Goal: Task Accomplishment & Management: Use online tool/utility

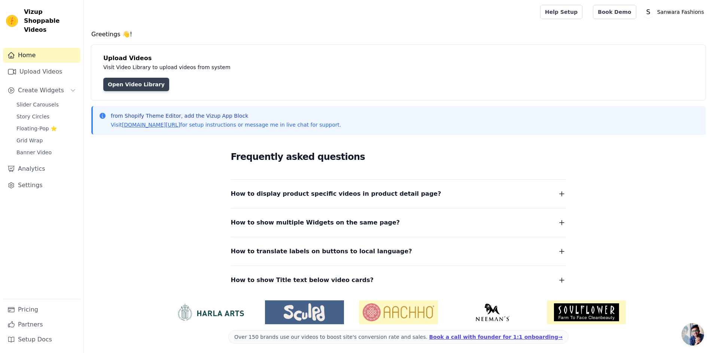
click at [125, 85] on link "Open Video Library" at bounding box center [136, 84] width 66 height 13
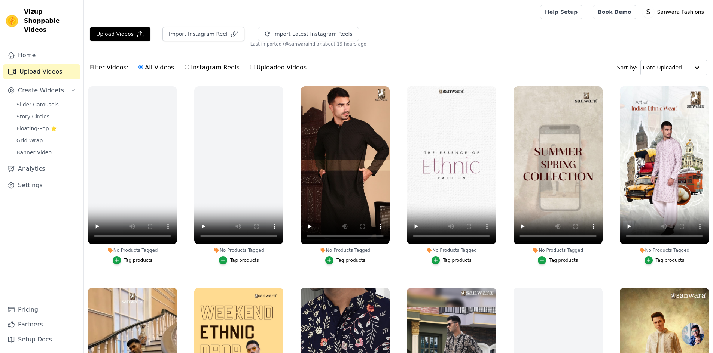
click at [250, 66] on input "Uploaded Videos" at bounding box center [252, 67] width 5 height 5
radio input "true"
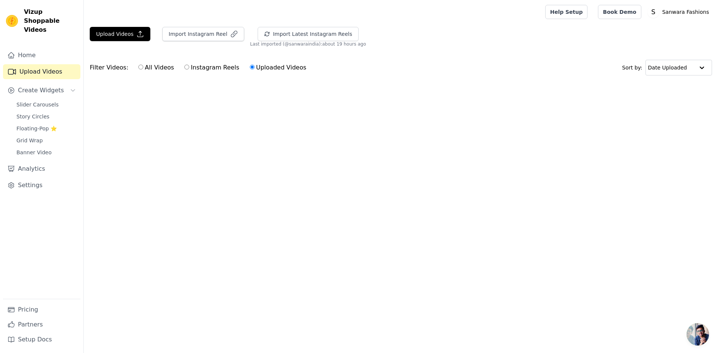
click at [138, 69] on input "All Videos" at bounding box center [140, 67] width 5 height 5
radio input "true"
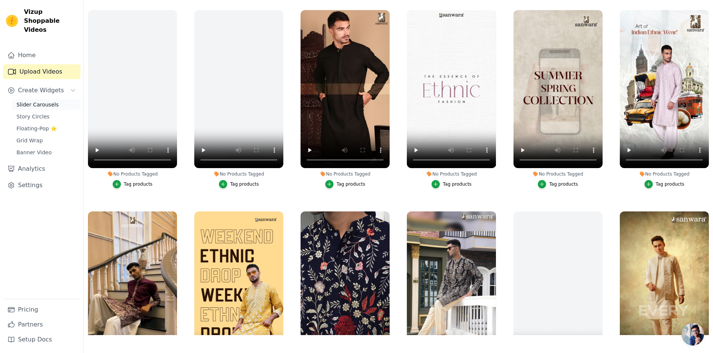
click at [33, 101] on span "Slider Carousels" at bounding box center [37, 104] width 42 height 7
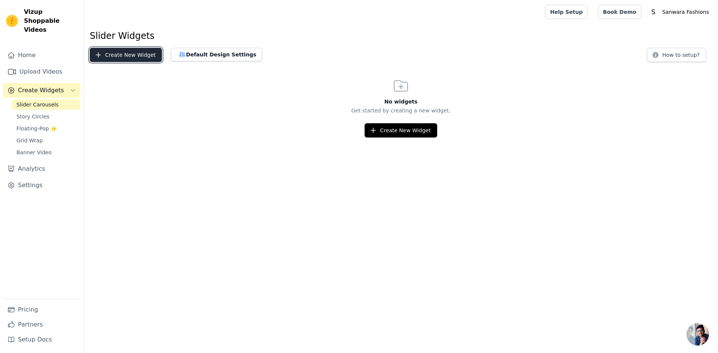
click at [98, 56] on icon "button" at bounding box center [98, 55] width 5 height 5
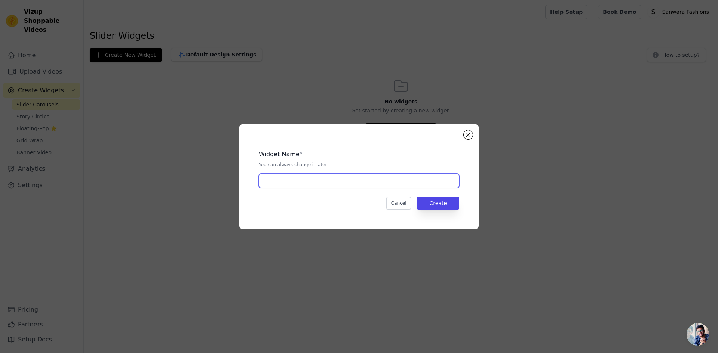
click at [320, 182] on input "text" at bounding box center [359, 181] width 200 height 14
type input "Slider1"
click at [448, 206] on button "Create" at bounding box center [438, 203] width 42 height 13
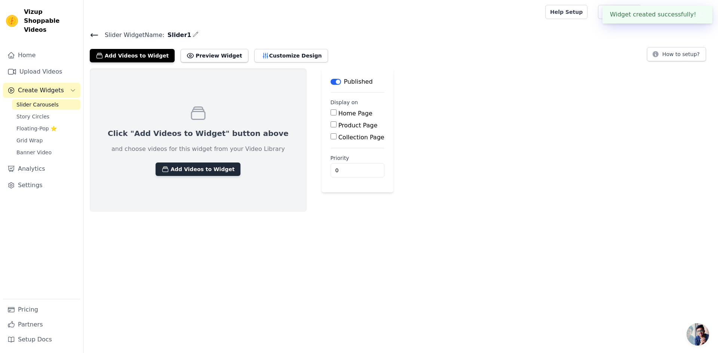
click at [181, 171] on button "Add Videos to Widget" at bounding box center [198, 169] width 85 height 13
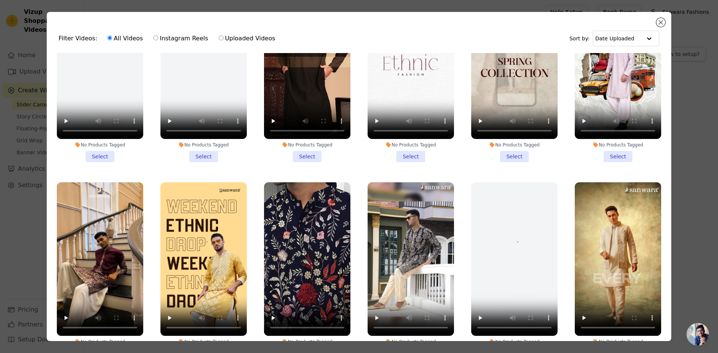
scroll to position [75, 0]
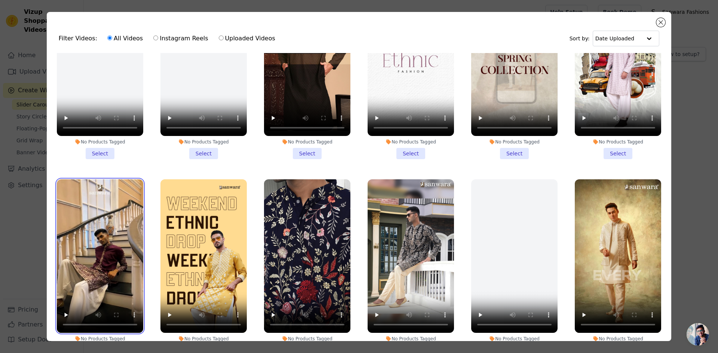
click at [96, 266] on video at bounding box center [100, 257] width 86 height 154
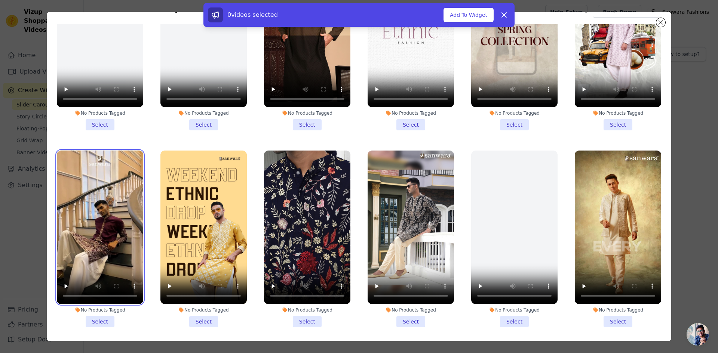
scroll to position [65, 0]
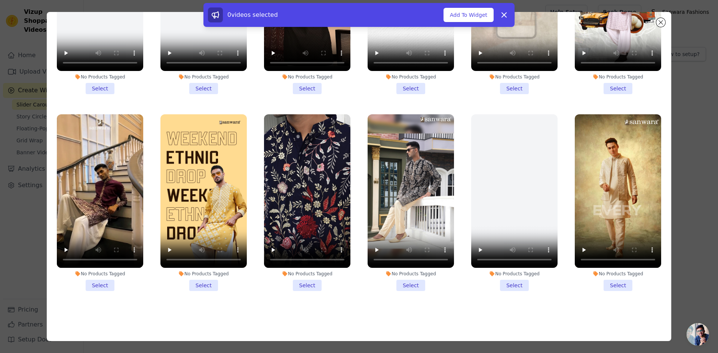
click at [107, 282] on li "No Products Tagged Select" at bounding box center [100, 202] width 86 height 177
click at [0, 0] on input "No Products Tagged Select" at bounding box center [0, 0] width 0 height 0
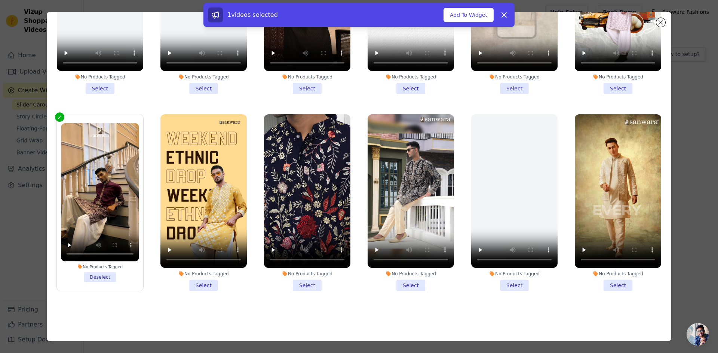
click at [301, 281] on li "No Products Tagged Select" at bounding box center [307, 202] width 86 height 177
click at [0, 0] on input "No Products Tagged Select" at bounding box center [0, 0] width 0 height 0
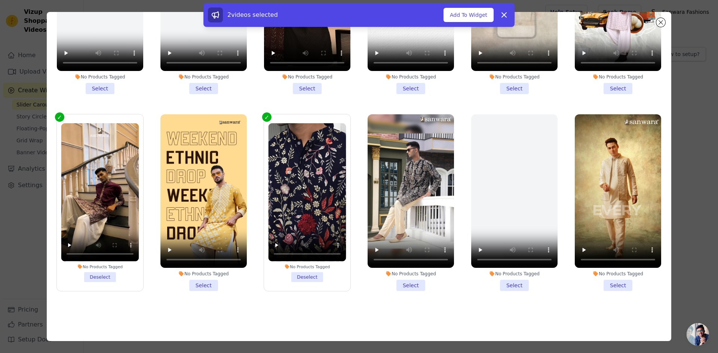
click at [412, 280] on li "No Products Tagged Select" at bounding box center [411, 202] width 86 height 177
click at [0, 0] on input "No Products Tagged Select" at bounding box center [0, 0] width 0 height 0
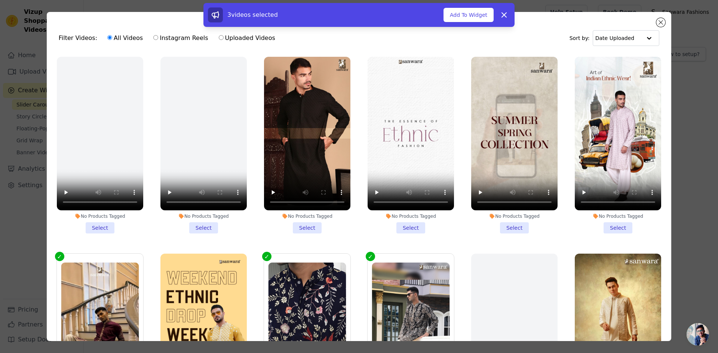
scroll to position [0, 0]
click at [456, 23] on div "3 videos selected Add To Widget Dismiss" at bounding box center [358, 15] width 311 height 24
click at [458, 19] on button "Add To Widget" at bounding box center [469, 15] width 50 height 14
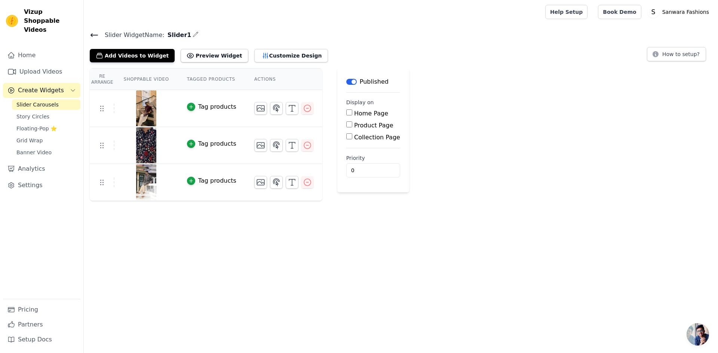
click at [346, 114] on input "Home Page" at bounding box center [349, 113] width 6 height 6
checkbox input "true"
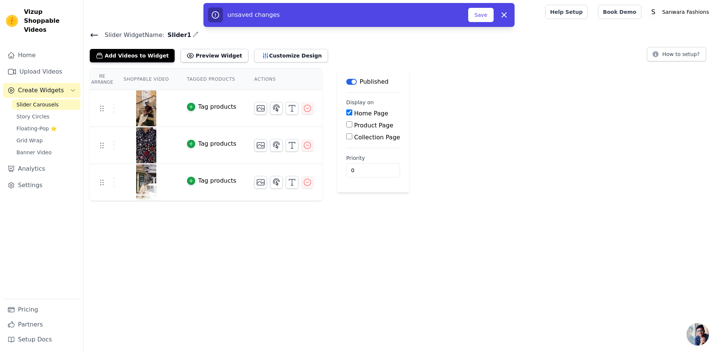
click at [346, 124] on input "Product Page" at bounding box center [349, 125] width 6 height 6
checkbox input "true"
click at [352, 144] on input "Specific Product Pages" at bounding box center [355, 146] width 6 height 6
radio input "true"
click at [371, 161] on button "Select Products" at bounding box center [377, 163] width 50 height 13
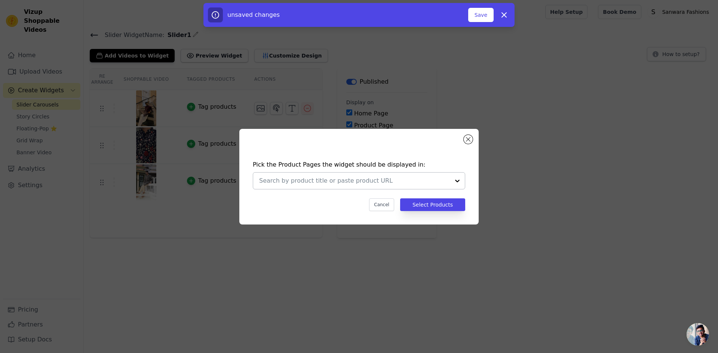
click at [457, 180] on div at bounding box center [457, 181] width 15 height 16
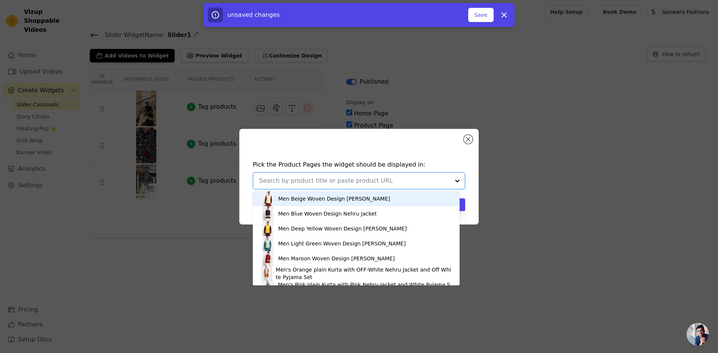
click at [354, 203] on div "Men Beige Woven Design [PERSON_NAME]" at bounding box center [356, 199] width 192 height 15
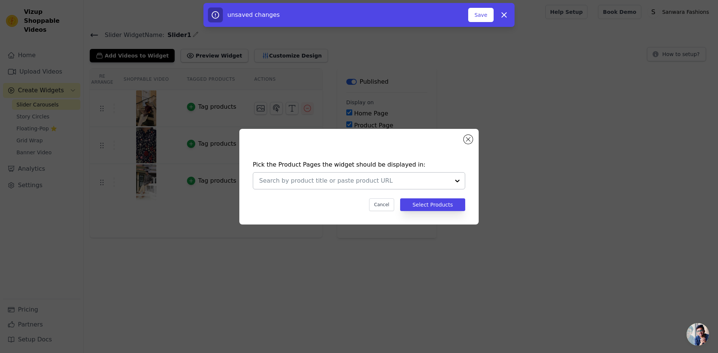
click at [301, 182] on input "text" at bounding box center [354, 181] width 191 height 9
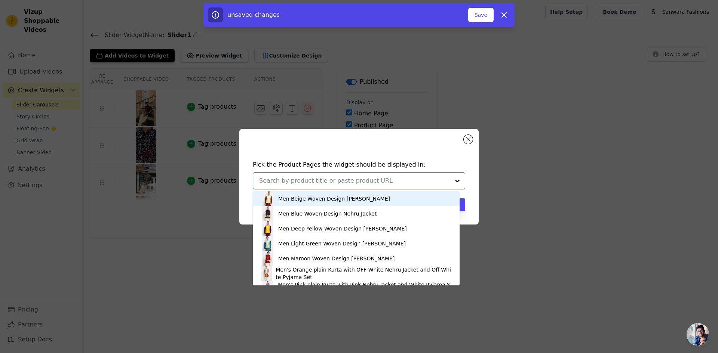
paste input "Chic Men's Light Pink Printed Sequins Cotton Kurta By Sanwara"
type input "Chic Men's Light Pink Printed Sequins Cotton Kurta By Sanwara"
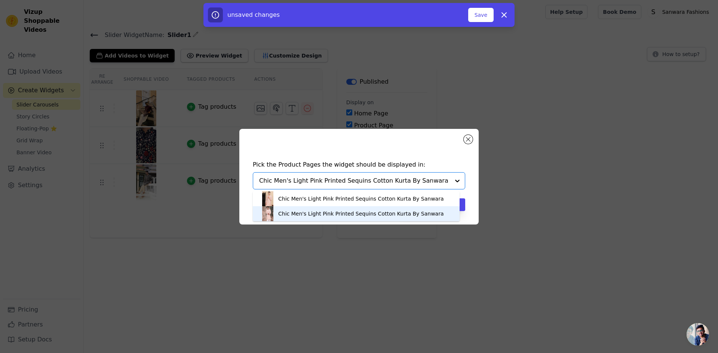
click at [300, 215] on div "Chic Men's Light Pink Printed Sequins Cotton Kurta By Sanwara" at bounding box center [361, 213] width 166 height 7
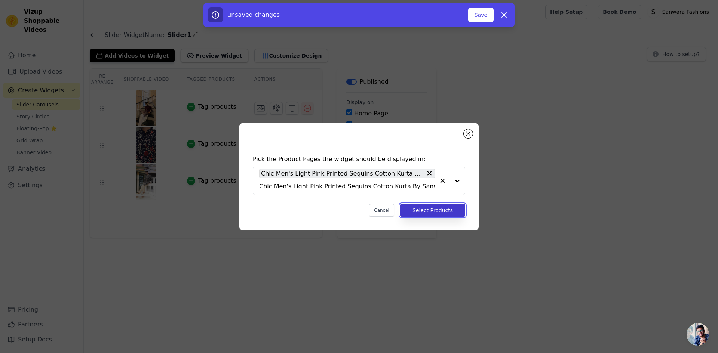
click at [441, 214] on button "Select Products" at bounding box center [432, 210] width 65 height 13
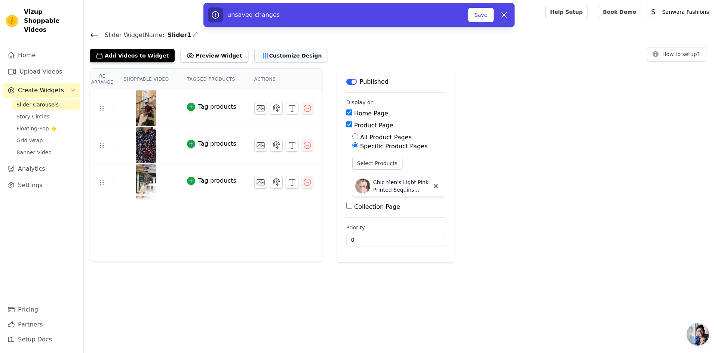
click at [278, 51] on button "Customize Design" at bounding box center [291, 55] width 74 height 13
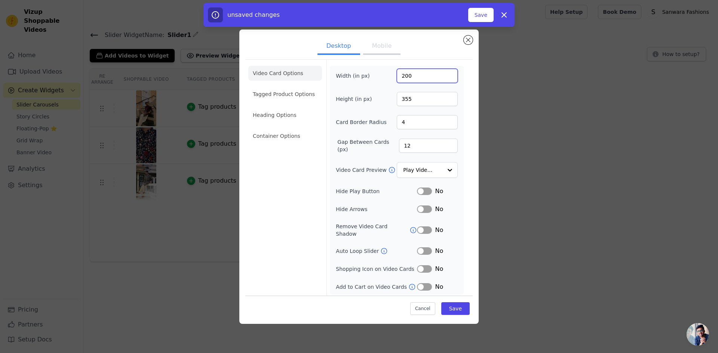
click at [412, 81] on input "200" at bounding box center [427, 76] width 61 height 14
drag, startPoint x: 412, startPoint y: 81, endPoint x: 381, endPoint y: 77, distance: 31.3
click at [381, 77] on div "Width (in px) 200" at bounding box center [397, 76] width 122 height 14
click at [408, 101] on input "355" at bounding box center [427, 99] width 61 height 14
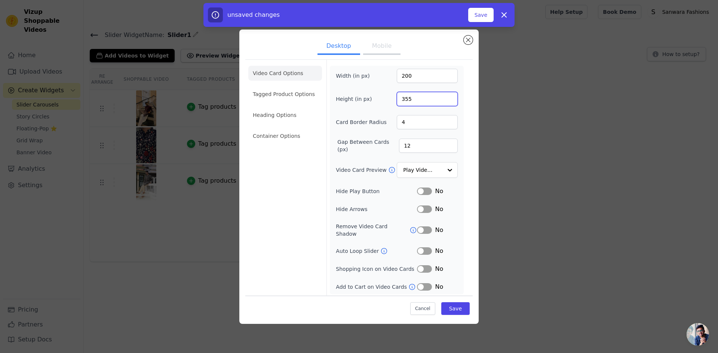
click at [408, 101] on input "355" at bounding box center [427, 99] width 61 height 14
type input "600"
click at [426, 80] on input "200" at bounding box center [427, 76] width 61 height 14
click at [425, 80] on input "200" at bounding box center [427, 76] width 61 height 14
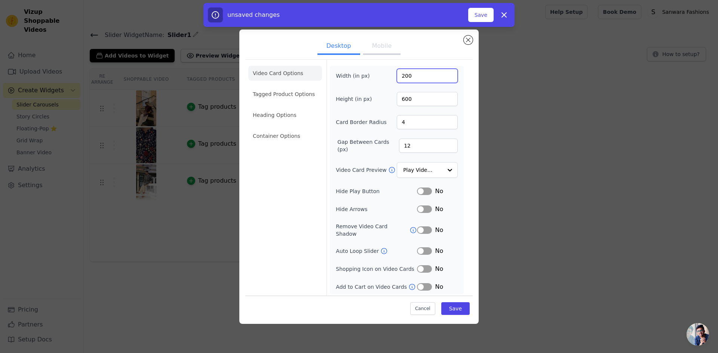
click at [425, 80] on input "200" at bounding box center [427, 76] width 61 height 14
click at [424, 80] on input "27" at bounding box center [427, 76] width 61 height 14
type input "350"
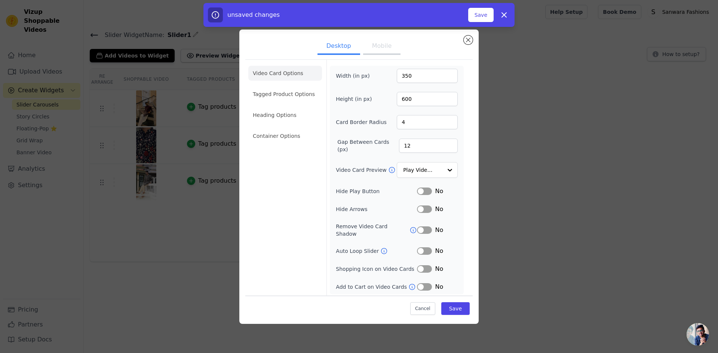
click at [464, 89] on form "Width (in px) 350 Height (in px) 600 Card Border Radius 4 Gap Between Cards (px…" at bounding box center [397, 179] width 140 height 238
click at [424, 193] on button "Label" at bounding box center [424, 191] width 15 height 7
click at [280, 129] on li "Tagged Product Options" at bounding box center [285, 136] width 74 height 15
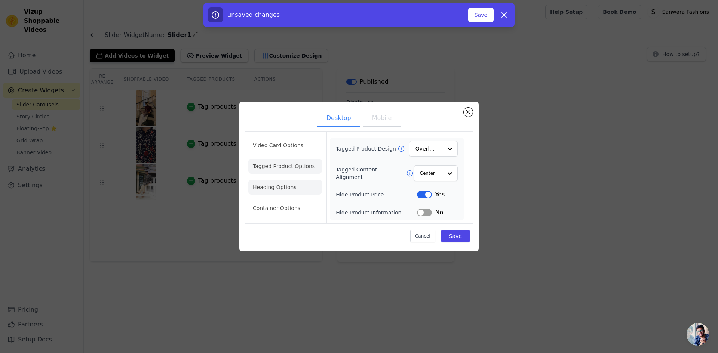
click at [262, 192] on li "Heading Options" at bounding box center [285, 187] width 74 height 15
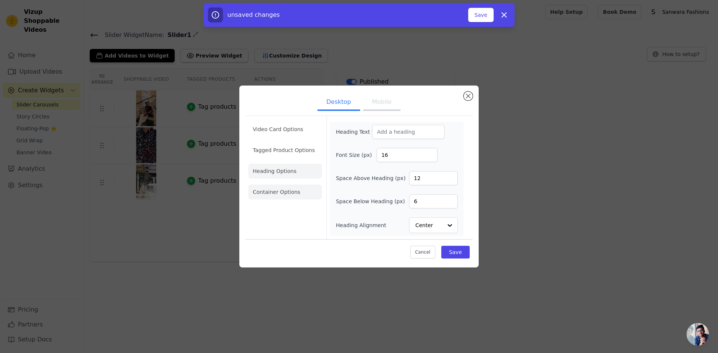
click at [286, 196] on li "Container Options" at bounding box center [285, 192] width 74 height 15
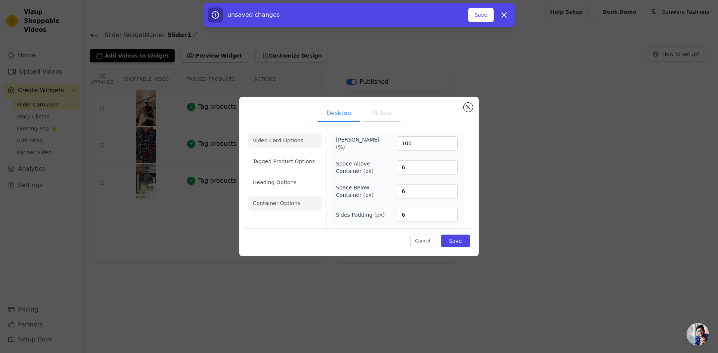
click at [279, 154] on li "Video Card Options" at bounding box center [285, 161] width 74 height 15
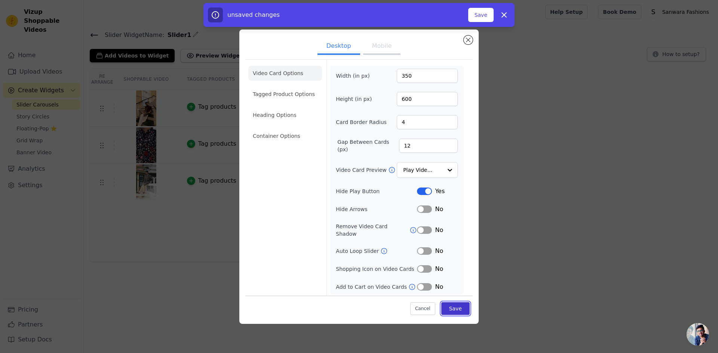
click at [467, 303] on button "Save" at bounding box center [455, 309] width 28 height 13
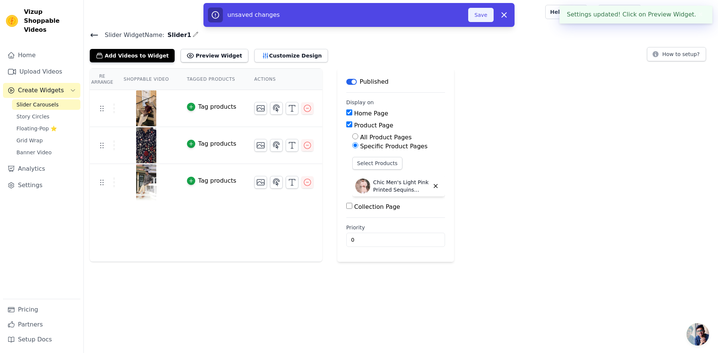
click at [482, 16] on button "Save" at bounding box center [480, 15] width 25 height 14
click at [478, 18] on button "Save" at bounding box center [480, 15] width 25 height 14
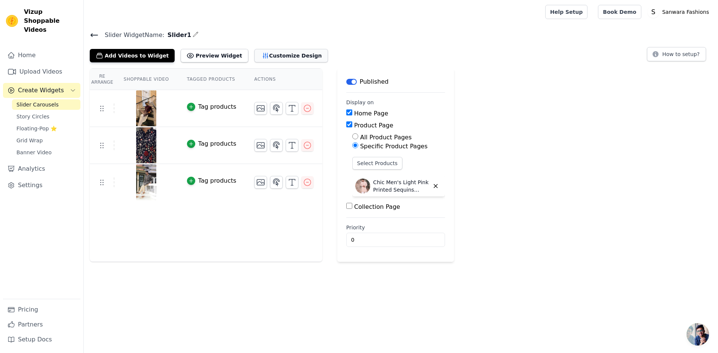
click at [261, 55] on button "Customize Design" at bounding box center [291, 55] width 74 height 13
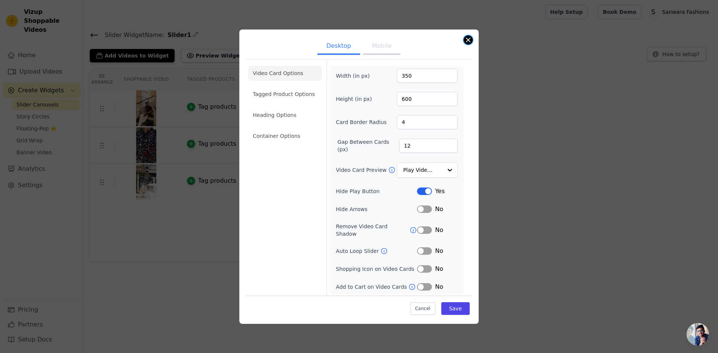
click at [469, 42] on button "Close modal" at bounding box center [468, 40] width 9 height 9
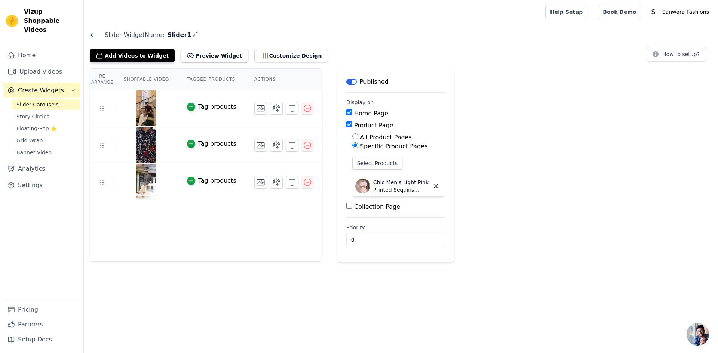
click at [275, 64] on div "Slider Widget Name: Slider1 Add Videos to Widget Preview Widget Customize Desig…" at bounding box center [401, 146] width 634 height 232
click at [275, 54] on button "Customize Design" at bounding box center [291, 55] width 74 height 13
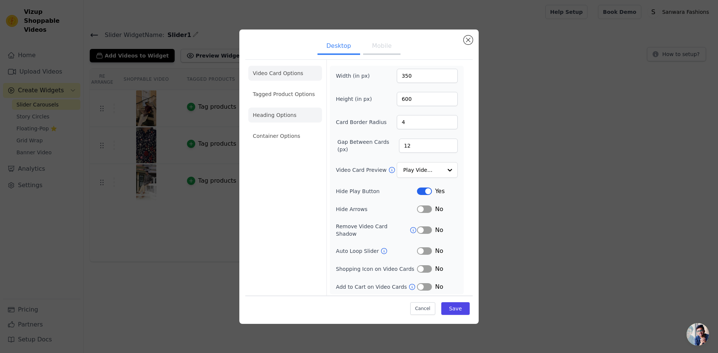
click at [271, 113] on li "Heading Options" at bounding box center [285, 115] width 74 height 15
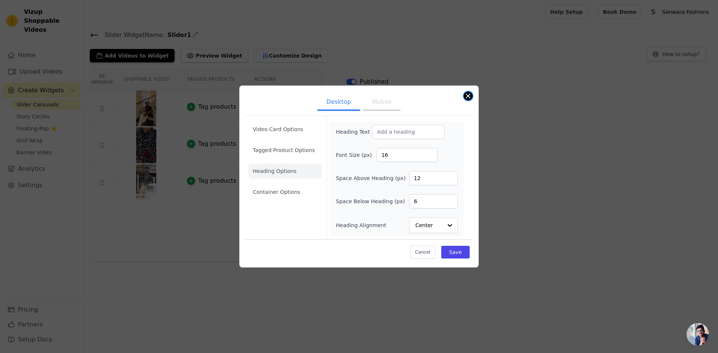
click at [470, 99] on button "Close modal" at bounding box center [468, 96] width 9 height 9
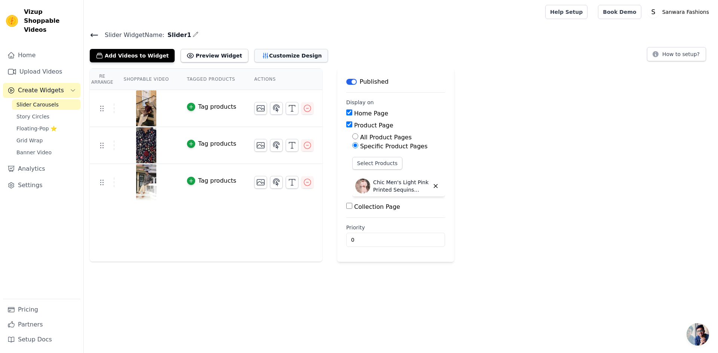
click at [291, 50] on button "Customize Design" at bounding box center [291, 55] width 74 height 13
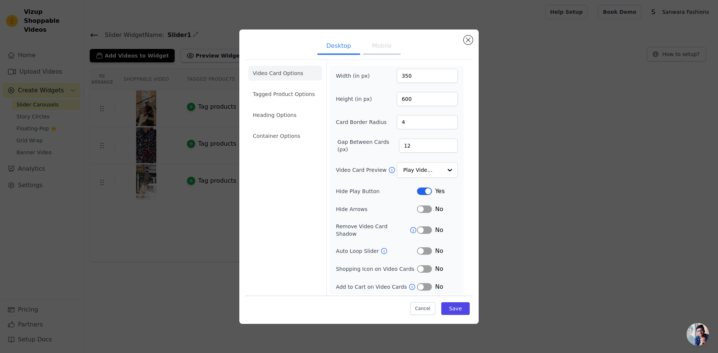
click at [389, 48] on button "Mobile" at bounding box center [381, 47] width 37 height 16
click at [459, 312] on button "Save" at bounding box center [455, 309] width 28 height 13
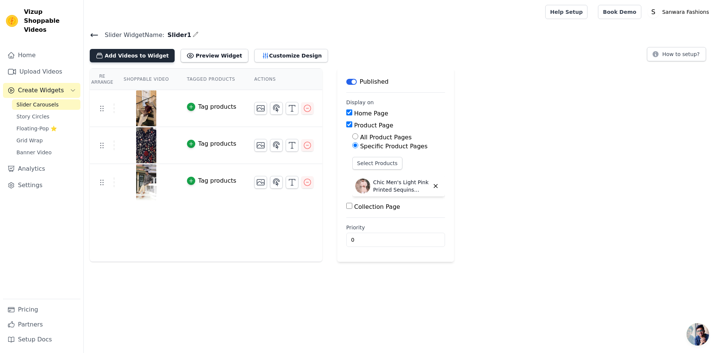
click at [146, 56] on button "Add Videos to Widget" at bounding box center [132, 55] width 85 height 13
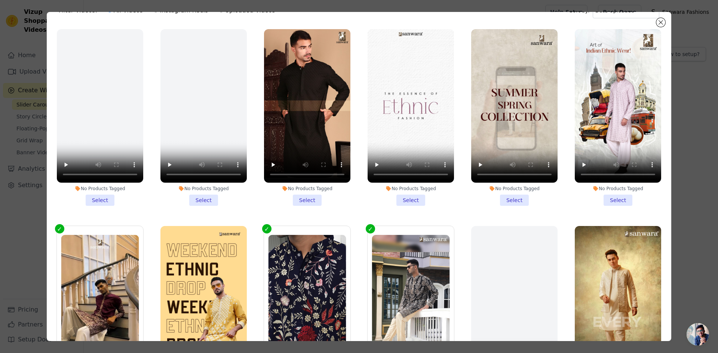
scroll to position [28, 0]
click at [305, 196] on li "No Products Tagged Select" at bounding box center [307, 118] width 86 height 177
click at [0, 0] on input "No Products Tagged Select" at bounding box center [0, 0] width 0 height 0
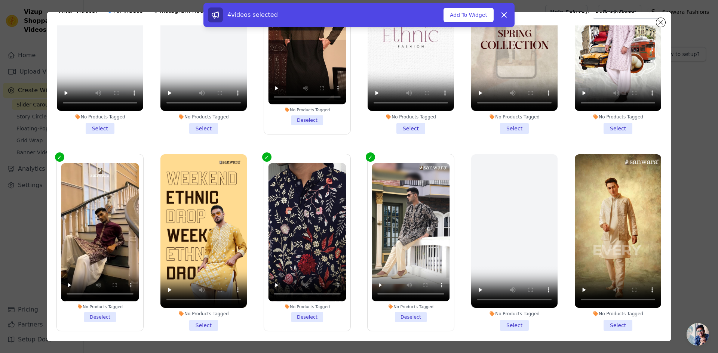
scroll to position [75, 0]
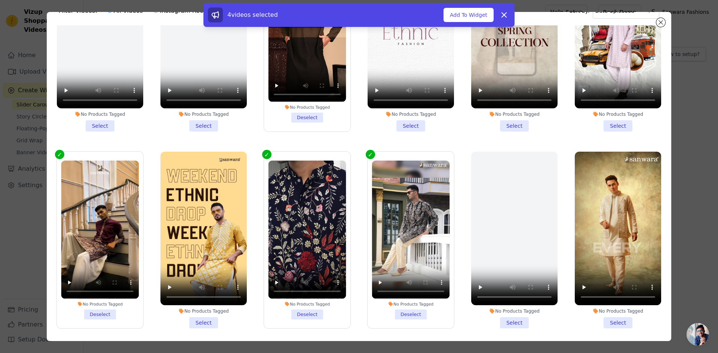
click at [610, 315] on li "No Products Tagged Select" at bounding box center [618, 240] width 86 height 177
click at [0, 0] on input "No Products Tagged Select" at bounding box center [0, 0] width 0 height 0
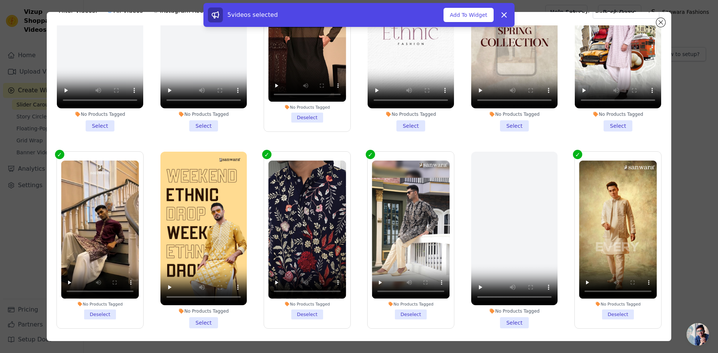
click at [205, 316] on li "No Products Tagged Select" at bounding box center [203, 240] width 86 height 177
click at [0, 0] on input "No Products Tagged Select" at bounding box center [0, 0] width 0 height 0
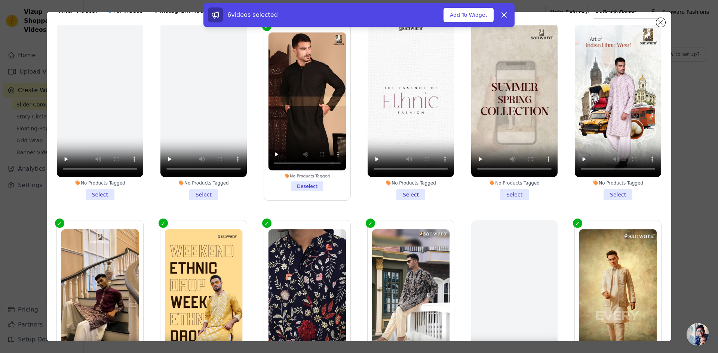
scroll to position [0, 0]
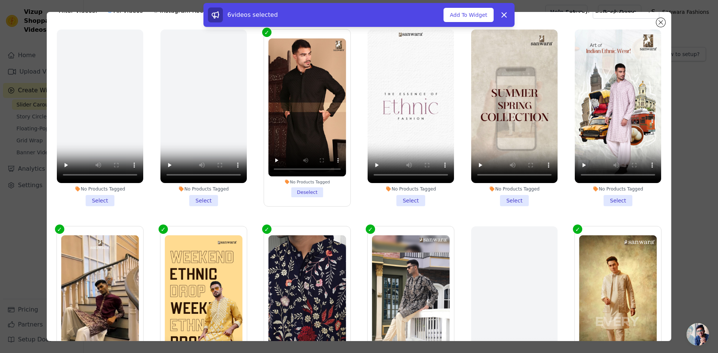
click at [505, 200] on li "No Products Tagged Select" at bounding box center [514, 118] width 86 height 177
click at [0, 0] on input "No Products Tagged Select" at bounding box center [0, 0] width 0 height 0
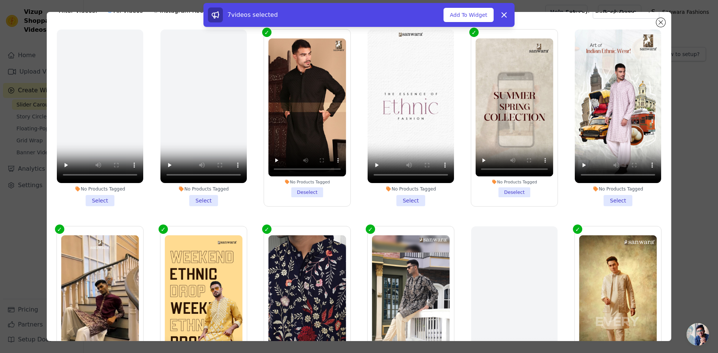
click at [410, 196] on li "No Products Tagged Select" at bounding box center [411, 118] width 86 height 177
click at [0, 0] on input "No Products Tagged Select" at bounding box center [0, 0] width 0 height 0
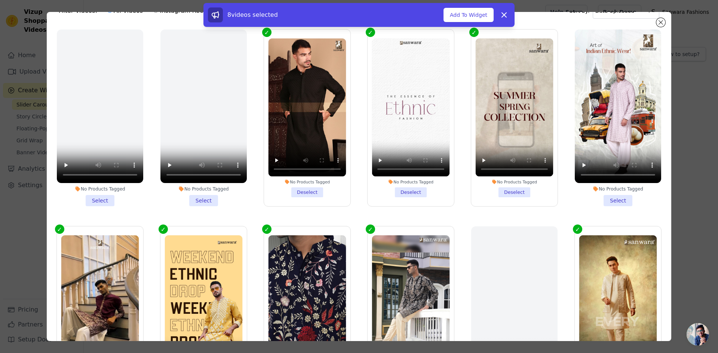
click at [611, 199] on li "No Products Tagged Select" at bounding box center [618, 118] width 86 height 177
click at [0, 0] on input "No Products Tagged Select" at bounding box center [0, 0] width 0 height 0
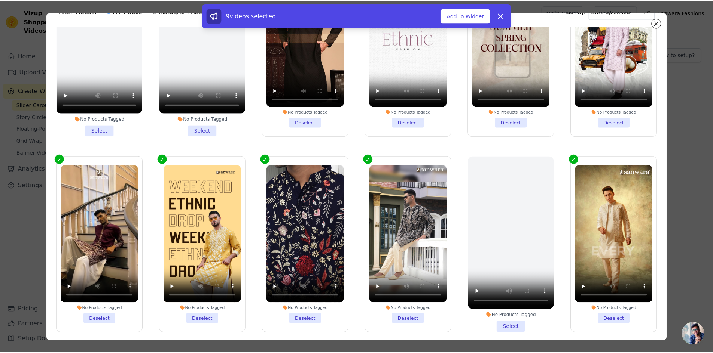
scroll to position [75, 0]
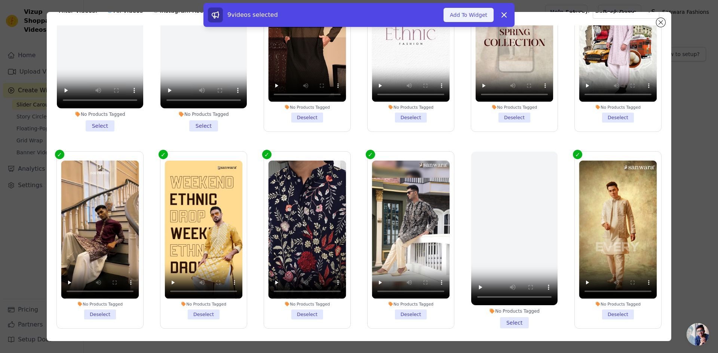
click at [478, 12] on button "Add To Widget" at bounding box center [469, 15] width 50 height 14
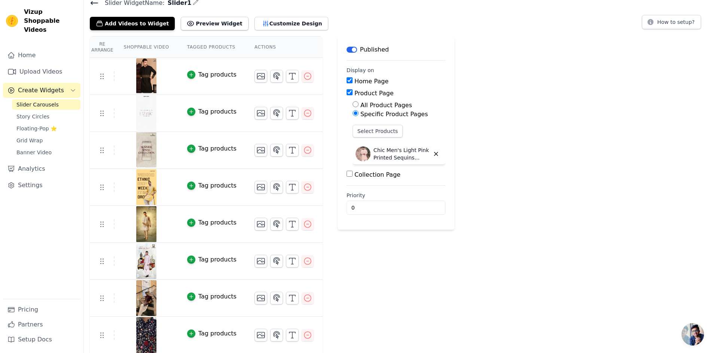
scroll to position [70, 0]
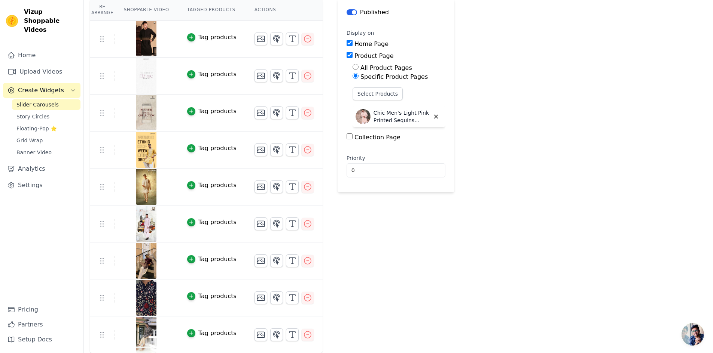
click at [168, 337] on div at bounding box center [146, 335] width 62 height 36
click at [130, 330] on div at bounding box center [146, 335] width 62 height 36
click at [303, 334] on icon "button" at bounding box center [307, 335] width 9 height 9
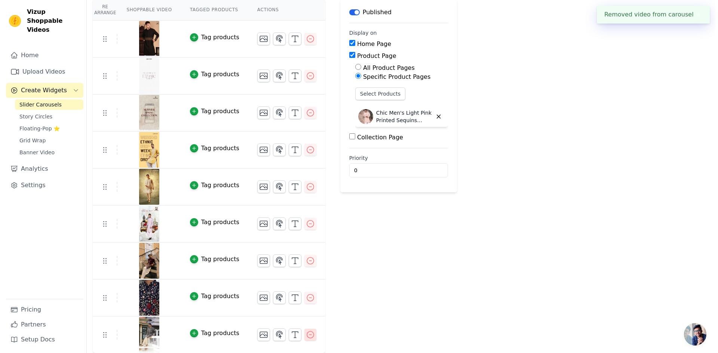
scroll to position [0, 0]
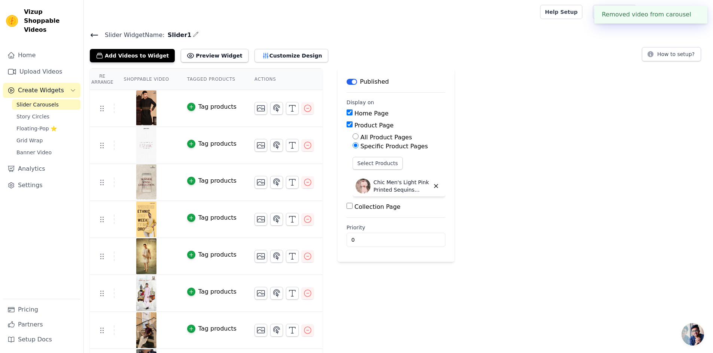
click at [303, 334] on icon "button" at bounding box center [307, 330] width 9 height 9
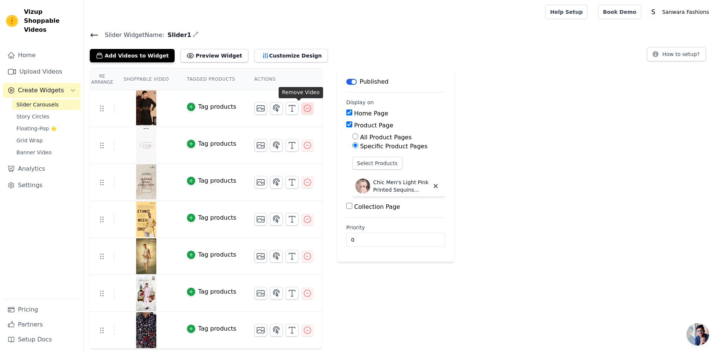
click at [304, 111] on icon "button" at bounding box center [307, 108] width 7 height 7
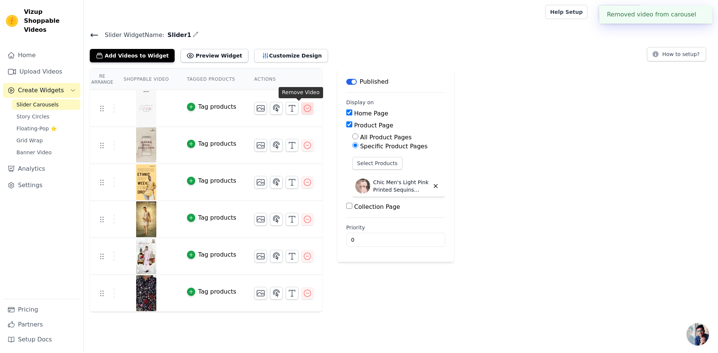
click at [303, 110] on icon "button" at bounding box center [307, 108] width 9 height 9
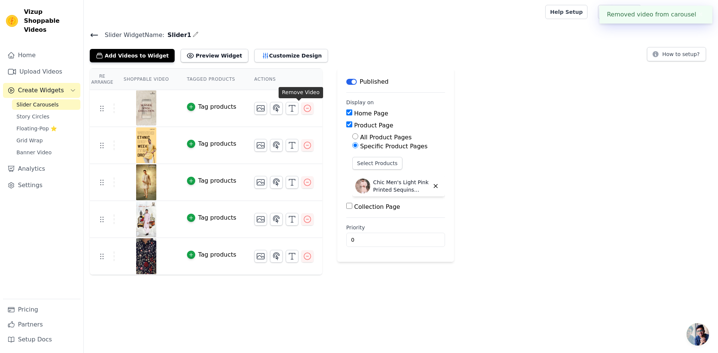
click at [303, 110] on icon "button" at bounding box center [307, 108] width 9 height 9
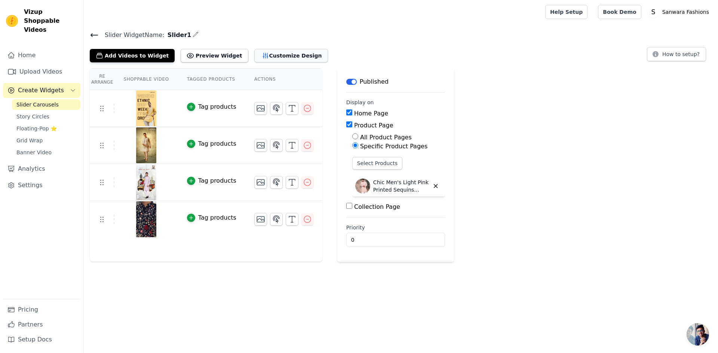
click at [280, 54] on button "Customize Design" at bounding box center [291, 55] width 74 height 13
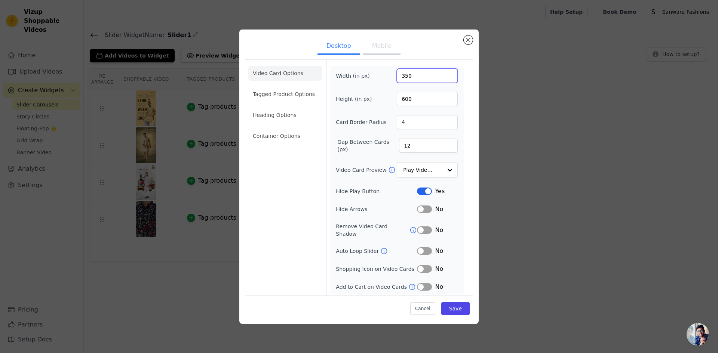
click at [432, 80] on input "350" at bounding box center [427, 76] width 61 height 14
type input "320"
click at [460, 303] on button "Save" at bounding box center [455, 309] width 28 height 13
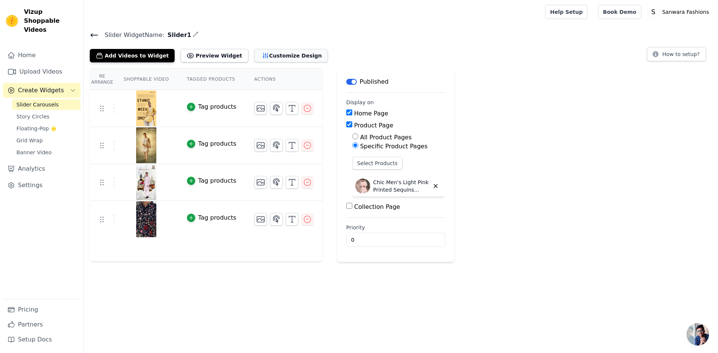
click at [277, 56] on button "Customize Design" at bounding box center [291, 55] width 74 height 13
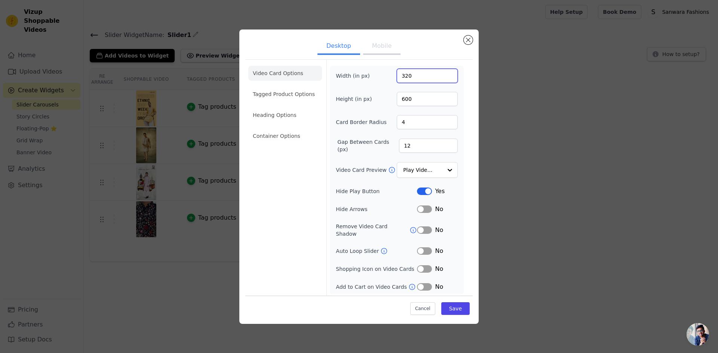
click at [404, 77] on input "320" at bounding box center [427, 76] width 61 height 14
type input "340"
click at [414, 101] on input "600" at bounding box center [427, 99] width 61 height 14
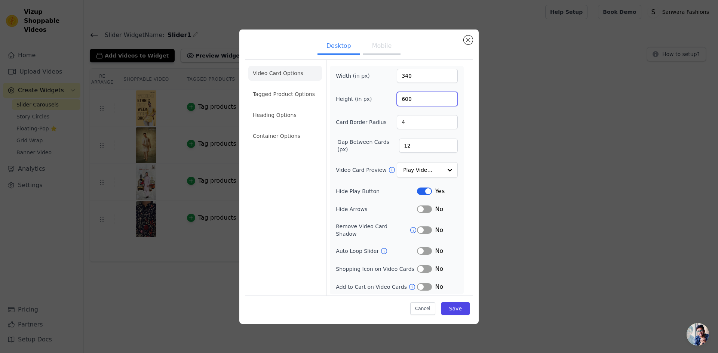
click at [414, 101] on input "600" at bounding box center [427, 99] width 61 height 14
type input "590"
click at [460, 306] on button "Save" at bounding box center [455, 309] width 28 height 13
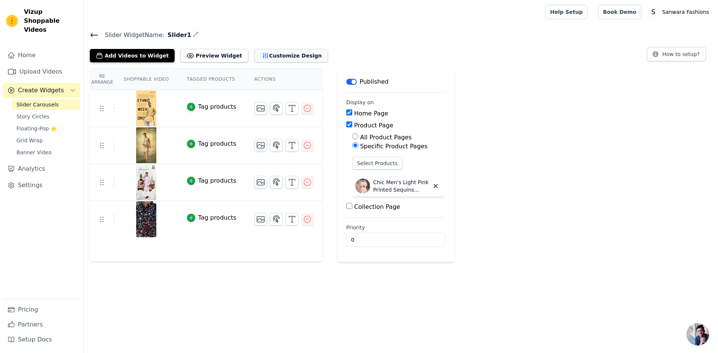
click at [281, 55] on button "Customize Design" at bounding box center [291, 55] width 74 height 13
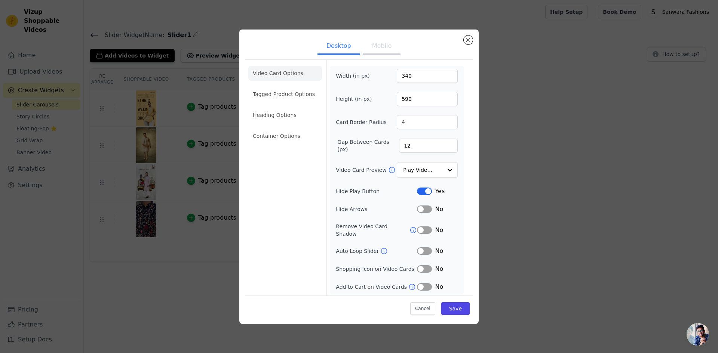
click at [423, 210] on button "Label" at bounding box center [424, 209] width 15 height 7
click at [455, 307] on button "Save" at bounding box center [455, 309] width 28 height 13
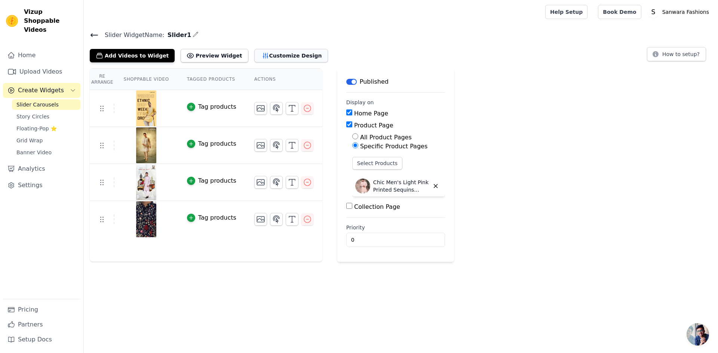
click at [272, 52] on button "Customize Design" at bounding box center [291, 55] width 74 height 13
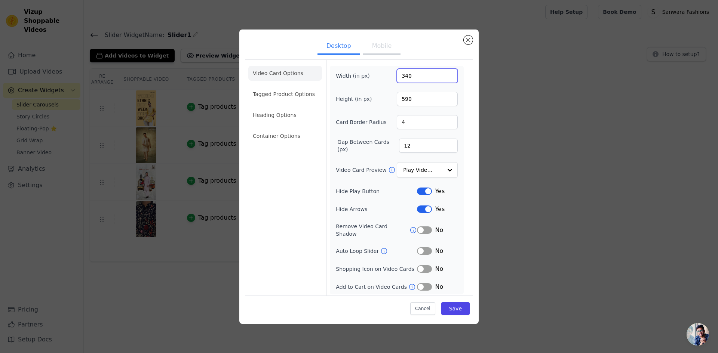
click at [421, 79] on input "340" at bounding box center [427, 76] width 61 height 14
click at [407, 79] on input "340" at bounding box center [427, 76] width 61 height 14
type input "330"
click at [405, 100] on input "590" at bounding box center [427, 99] width 61 height 14
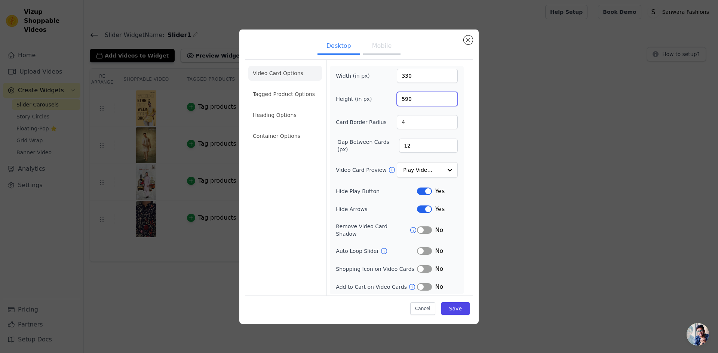
click at [410, 100] on input "590" at bounding box center [427, 99] width 61 height 14
click at [408, 101] on input "590" at bounding box center [427, 99] width 61 height 14
type input "580"
click at [462, 307] on button "Save" at bounding box center [455, 309] width 28 height 13
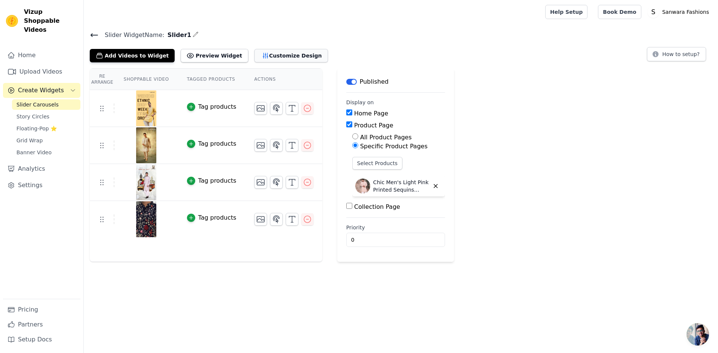
click at [288, 58] on button "Customize Design" at bounding box center [291, 55] width 74 height 13
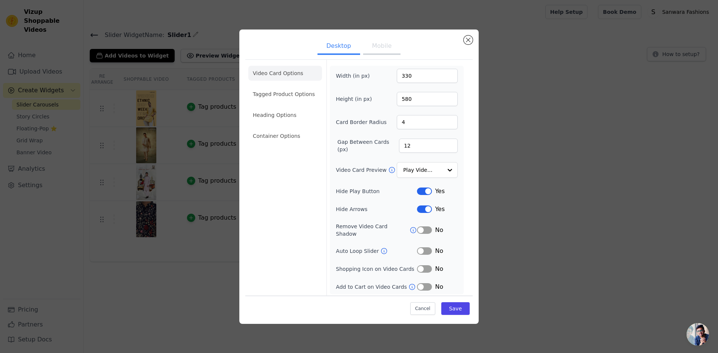
click at [382, 49] on button "Mobile" at bounding box center [381, 47] width 37 height 16
click at [410, 75] on input "330" at bounding box center [427, 76] width 61 height 14
type input "180"
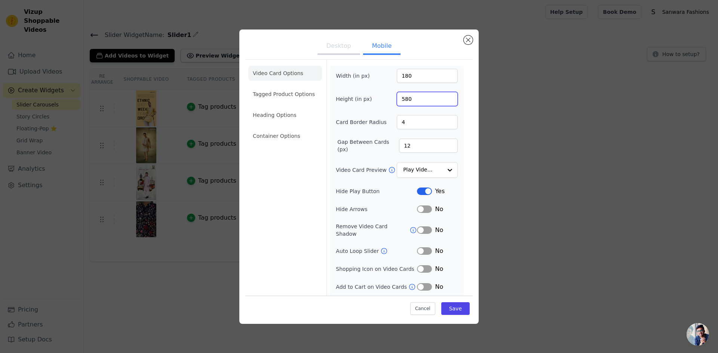
click at [418, 99] on input "580" at bounding box center [427, 99] width 61 height 14
type input "315"
click at [450, 306] on button "Save" at bounding box center [455, 309] width 28 height 13
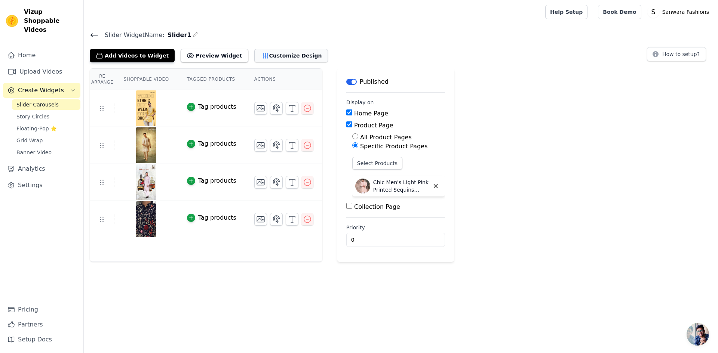
click at [281, 53] on button "Customize Design" at bounding box center [291, 55] width 74 height 13
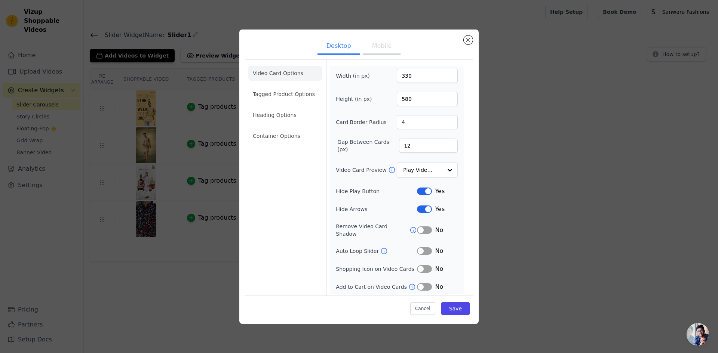
click at [379, 48] on button "Mobile" at bounding box center [381, 47] width 37 height 16
click at [423, 173] on input "Video Card Preview" at bounding box center [423, 170] width 39 height 15
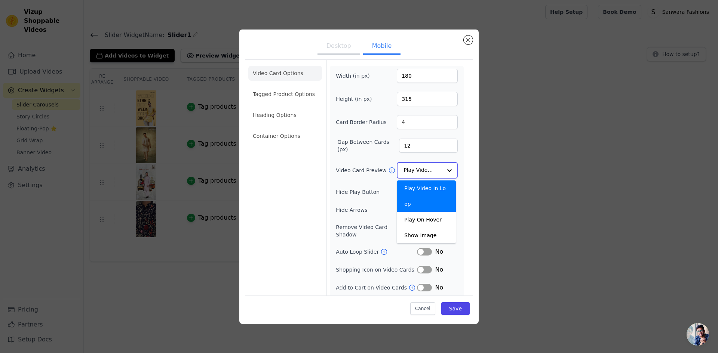
click at [423, 173] on input "Video Card Preview" at bounding box center [423, 170] width 39 height 15
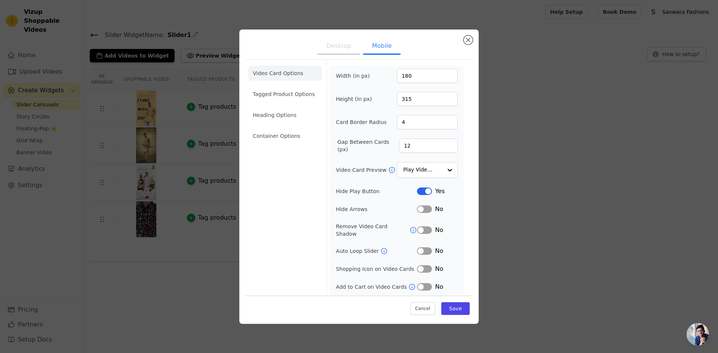
click at [424, 157] on div "Width (in px) 180 Height (in px) 315 Card Border Radius 4 Gap Between Cards (px…" at bounding box center [397, 189] width 122 height 241
click at [346, 52] on button "Desktop" at bounding box center [339, 47] width 43 height 16
click at [366, 49] on button "Mobile" at bounding box center [381, 47] width 37 height 16
click at [403, 75] on input "180" at bounding box center [427, 76] width 61 height 14
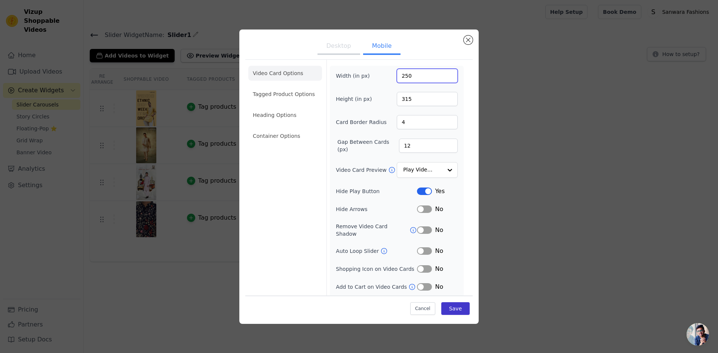
type input "250"
click at [448, 304] on button "Save" at bounding box center [455, 309] width 28 height 13
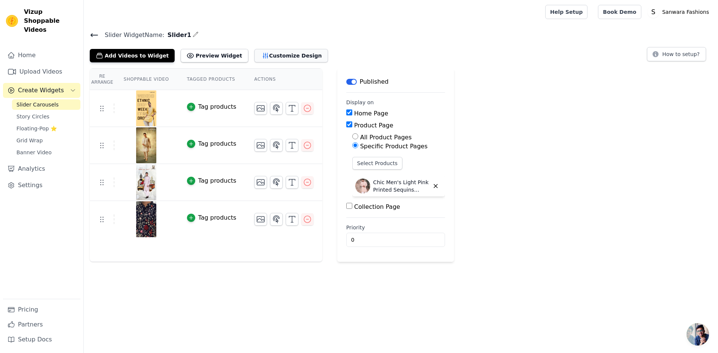
click at [259, 57] on button "Customize Design" at bounding box center [291, 55] width 74 height 13
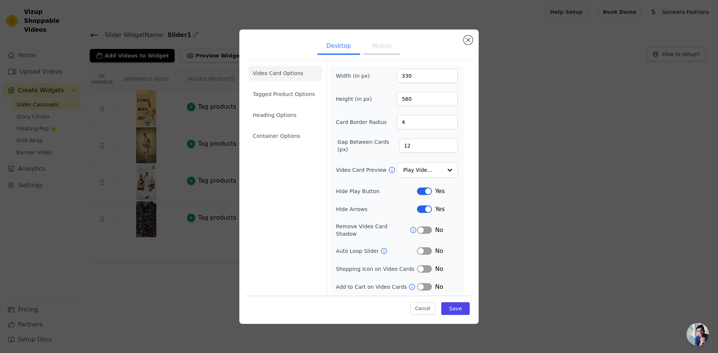
click at [389, 53] on button "Mobile" at bounding box center [381, 47] width 37 height 16
drag, startPoint x: 413, startPoint y: 146, endPoint x: 388, endPoint y: 144, distance: 25.2
click at [388, 144] on div "Gap Between Cards (px) 12" at bounding box center [397, 145] width 122 height 15
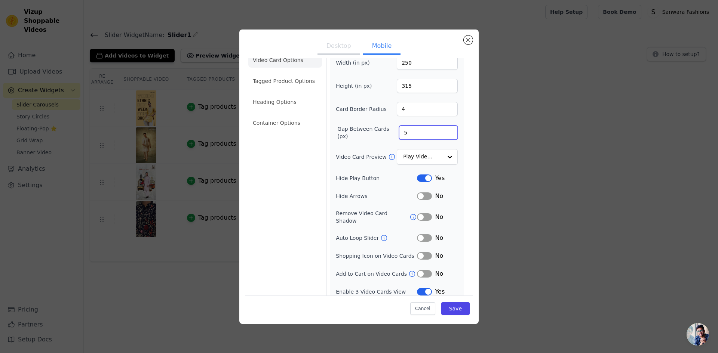
type input "5"
click at [374, 145] on div "Width (in px) 250 Height (in px) 315 Card Border Radius 4 Gap Between Cards (px…" at bounding box center [397, 176] width 122 height 241
click at [445, 310] on button "Save" at bounding box center [455, 309] width 28 height 13
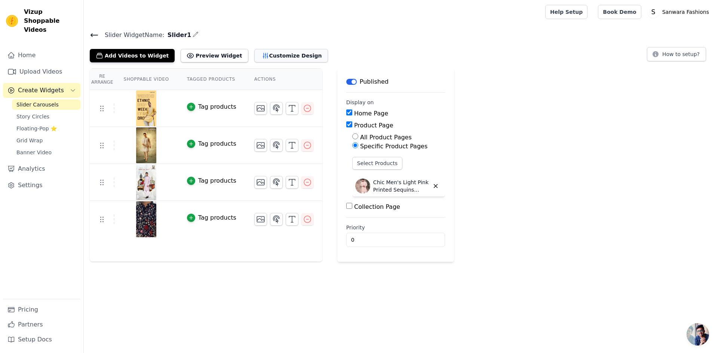
click at [266, 58] on button "Customize Design" at bounding box center [291, 55] width 74 height 13
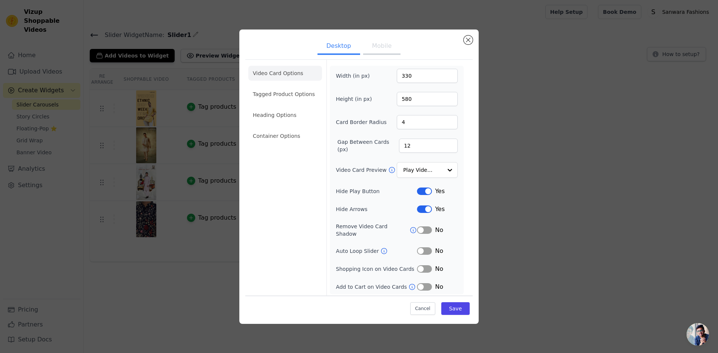
click at [378, 49] on button "Mobile" at bounding box center [381, 47] width 37 height 16
click at [341, 49] on button "Desktop" at bounding box center [339, 47] width 43 height 16
click at [366, 48] on button "Mobile" at bounding box center [381, 47] width 37 height 16
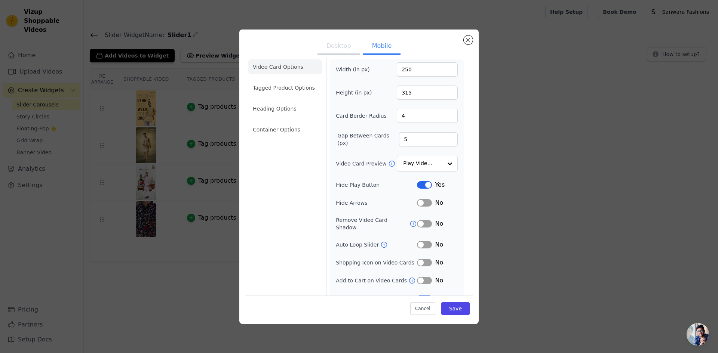
scroll to position [0, 0]
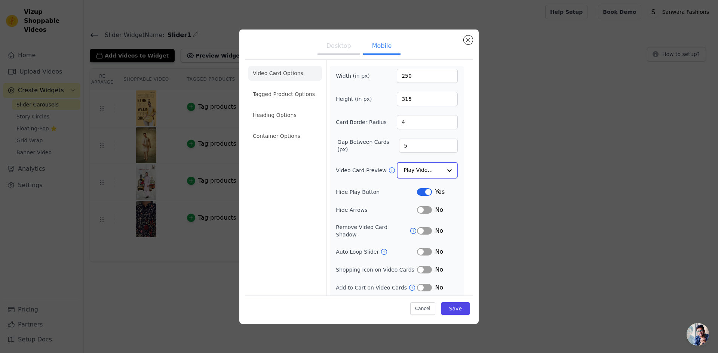
click at [404, 166] on input "Video Card Preview" at bounding box center [423, 170] width 39 height 15
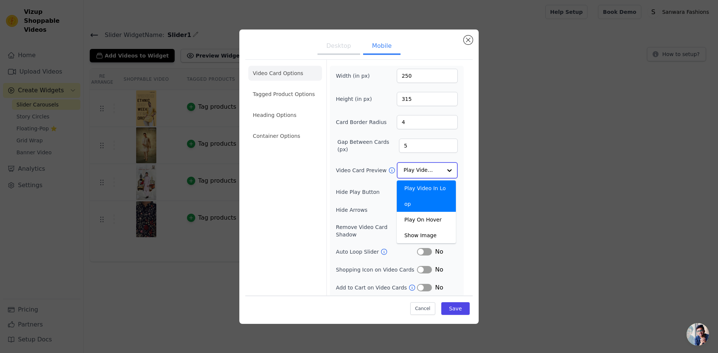
click at [404, 166] on input "Video Card Preview" at bounding box center [423, 170] width 39 height 15
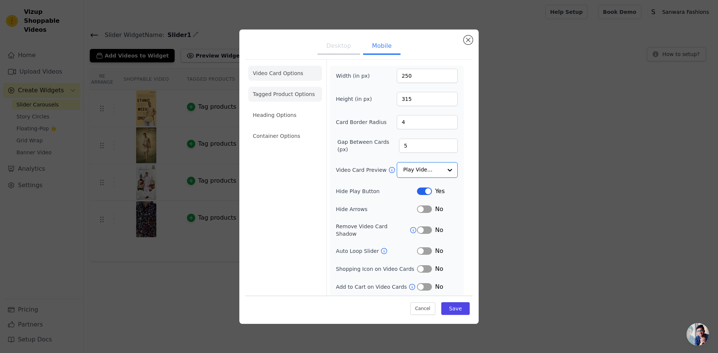
click at [297, 129] on li "Tagged Product Options" at bounding box center [285, 136] width 74 height 15
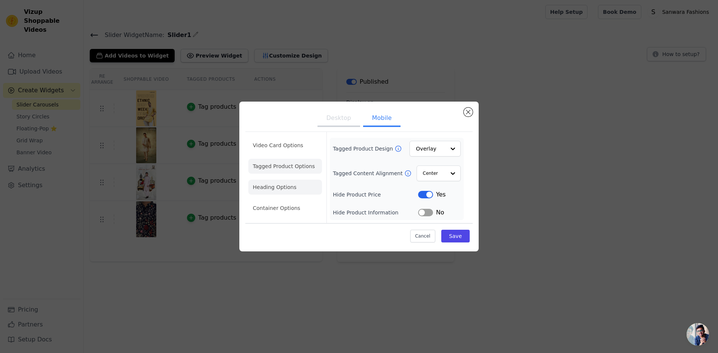
click at [285, 192] on li "Heading Options" at bounding box center [285, 187] width 74 height 15
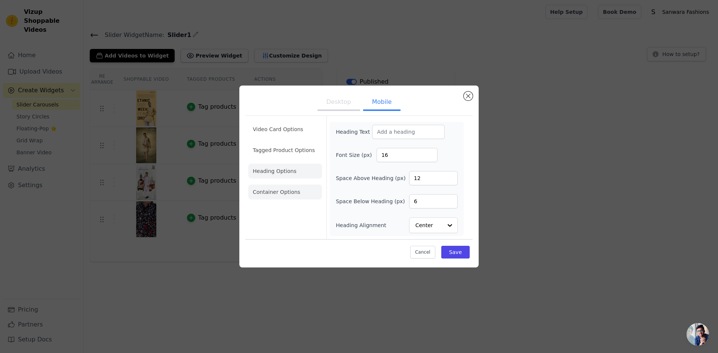
click at [296, 197] on li "Container Options" at bounding box center [285, 192] width 74 height 15
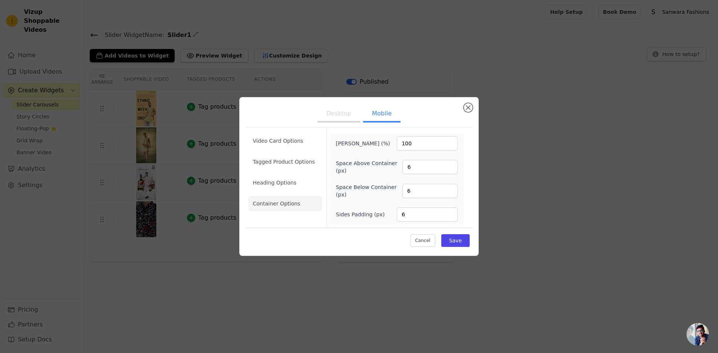
click at [284, 154] on li "Video Card Options" at bounding box center [285, 161] width 74 height 15
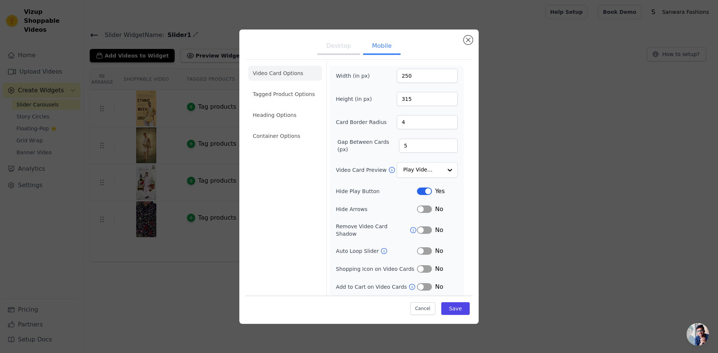
scroll to position [13, 0]
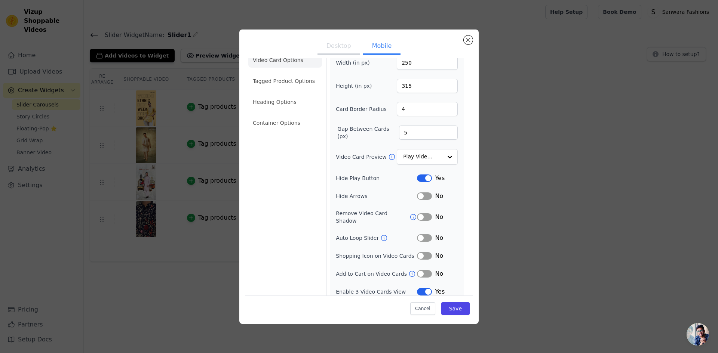
click at [435, 234] on span "No" at bounding box center [439, 238] width 8 height 9
click at [417, 234] on div "No" at bounding box center [437, 238] width 41 height 9
click at [417, 235] on button "Label" at bounding box center [424, 238] width 15 height 7
click at [445, 314] on button "Save" at bounding box center [455, 309] width 28 height 13
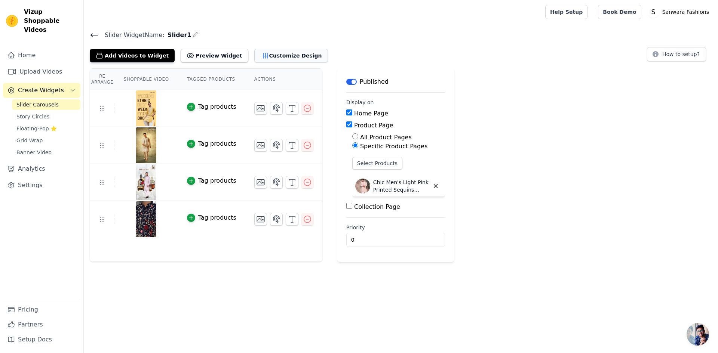
click at [254, 62] on button "Customize Design" at bounding box center [291, 55] width 74 height 13
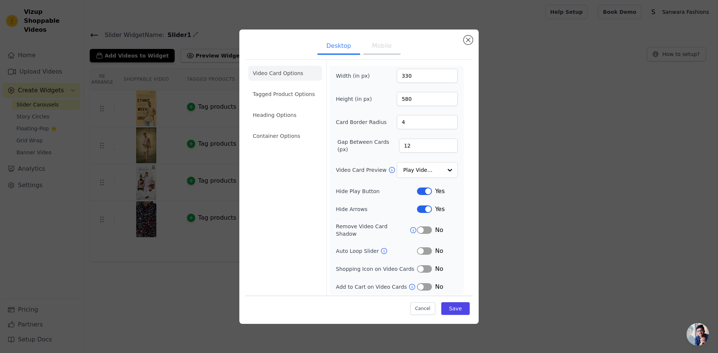
drag, startPoint x: 364, startPoint y: 48, endPoint x: 371, endPoint y: 48, distance: 7.5
click at [364, 48] on button "Mobile" at bounding box center [381, 47] width 37 height 16
drag, startPoint x: 417, startPoint y: 126, endPoint x: 388, endPoint y: 128, distance: 28.5
click at [388, 128] on div "Card Border Radius 4" at bounding box center [397, 122] width 122 height 14
type input "0"
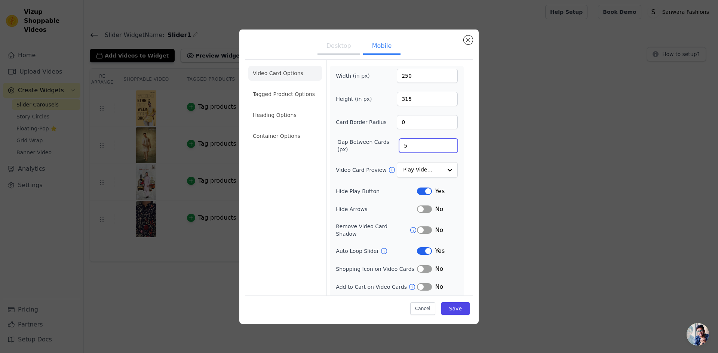
drag, startPoint x: 423, startPoint y: 142, endPoint x: 344, endPoint y: 154, distance: 79.5
click at [344, 154] on div "Width (in px) 250 Height (in px) 315 Card Border Radius 0 Gap Between Cards (px…" at bounding box center [397, 189] width 122 height 241
type input "0"
click at [349, 160] on div "Width (in px) 250 Height (in px) 315 Card Border Radius 0 Gap Between Cards (px…" at bounding box center [397, 189] width 122 height 241
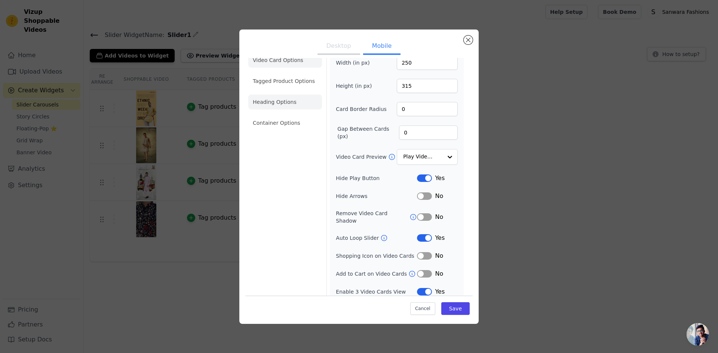
click at [285, 108] on li "Heading Options" at bounding box center [285, 102] width 74 height 15
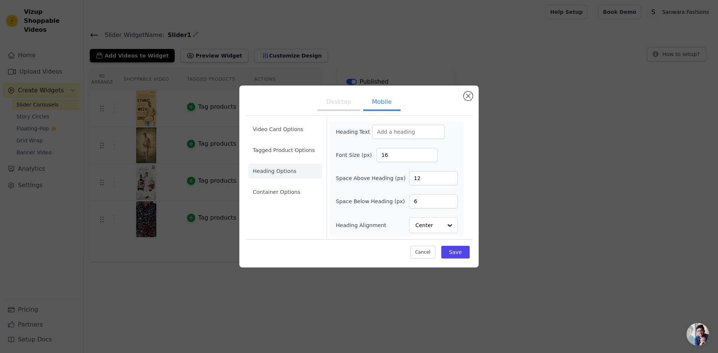
scroll to position [0, 0]
drag, startPoint x: 430, startPoint y: 180, endPoint x: 347, endPoint y: 177, distance: 83.5
click at [347, 177] on div "Space Above Heading (px) 12" at bounding box center [397, 178] width 122 height 14
type input "0"
drag, startPoint x: 425, startPoint y: 202, endPoint x: 287, endPoint y: 212, distance: 138.8
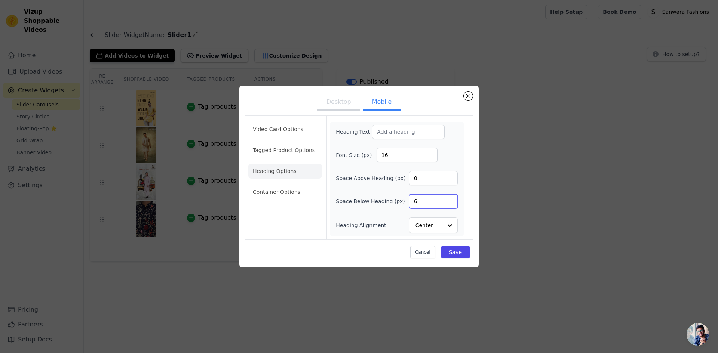
click at [288, 213] on div "Video Card Options Tagged Product Options Heading Options Container Options Hea…" at bounding box center [358, 178] width 227 height 124
type input "0"
drag, startPoint x: 393, startPoint y: 159, endPoint x: 304, endPoint y: 175, distance: 90.9
click at [304, 175] on div "Video Card Options Tagged Product Options Heading Options Container Options Hea…" at bounding box center [358, 178] width 227 height 124
type input "0"
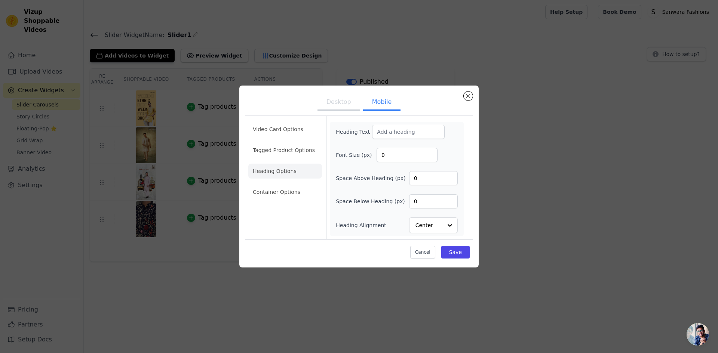
click at [465, 131] on form "Heading Text Font Size (px) 0 Space Above Heading (px) 0 Space Below Heading (p…" at bounding box center [397, 177] width 140 height 123
click at [294, 186] on li "Container Options" at bounding box center [285, 192] width 74 height 15
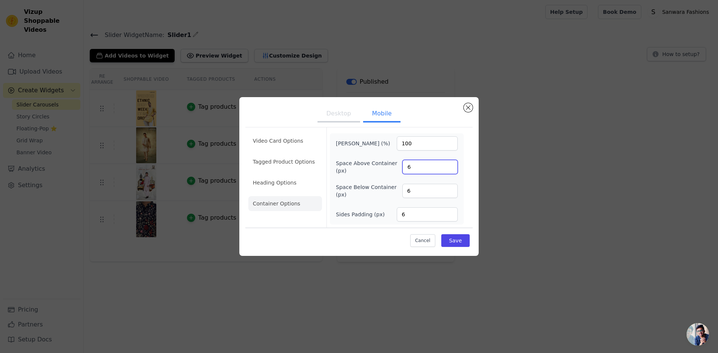
drag, startPoint x: 419, startPoint y: 165, endPoint x: 385, endPoint y: 162, distance: 34.9
click at [385, 162] on div "Space Above Container (px) 6" at bounding box center [397, 167] width 122 height 15
type input "0"
drag, startPoint x: 415, startPoint y: 190, endPoint x: 376, endPoint y: 187, distance: 38.6
click at [376, 187] on div "Space Below Container (px) 6" at bounding box center [397, 191] width 122 height 15
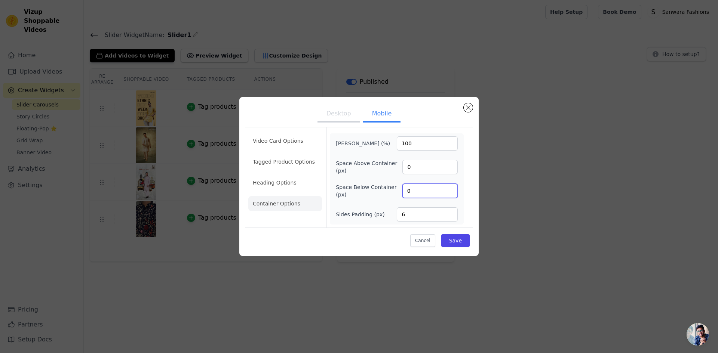
type input "0"
drag, startPoint x: 411, startPoint y: 213, endPoint x: 362, endPoint y: 206, distance: 49.8
click at [362, 206] on div "[PERSON_NAME] (%) 100 Space Above Container (px) 0 Space Below Container (px) 0…" at bounding box center [397, 179] width 122 height 85
type input "0"
click at [473, 180] on div "Desktop Mobile Video Card Options Tagged Product Options Heading Options Contai…" at bounding box center [358, 176] width 239 height 159
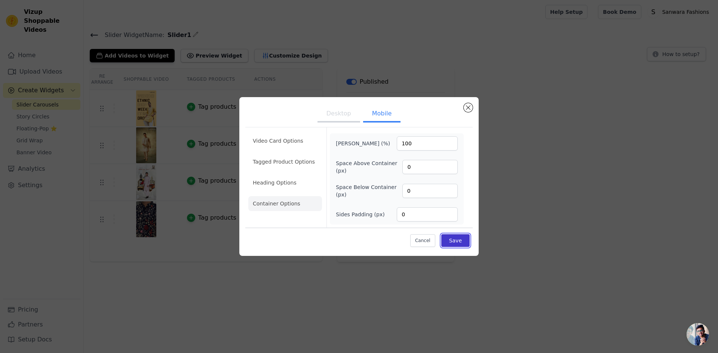
click at [462, 243] on button "Save" at bounding box center [455, 241] width 28 height 13
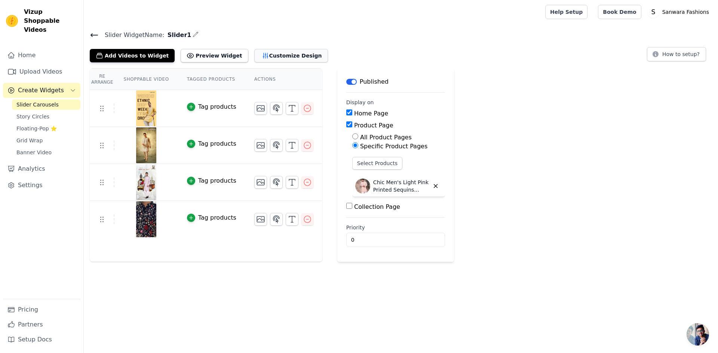
click at [288, 53] on button "Customize Design" at bounding box center [291, 55] width 74 height 13
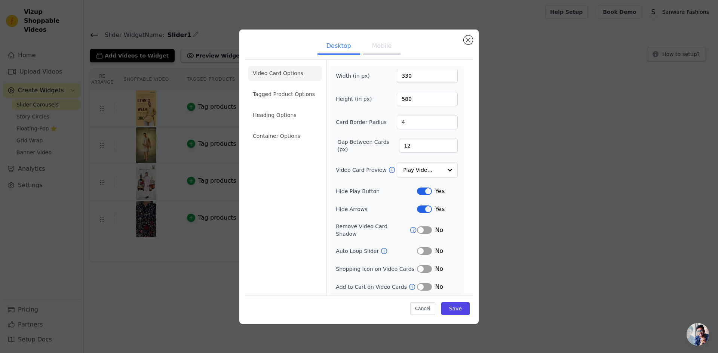
click at [379, 51] on button "Mobile" at bounding box center [381, 47] width 37 height 16
click at [401, 76] on input "250" at bounding box center [427, 76] width 61 height 14
type input "200"
click at [389, 104] on div "Height (in px) 315" at bounding box center [397, 99] width 122 height 14
drag, startPoint x: 401, startPoint y: 99, endPoint x: 440, endPoint y: 93, distance: 39.1
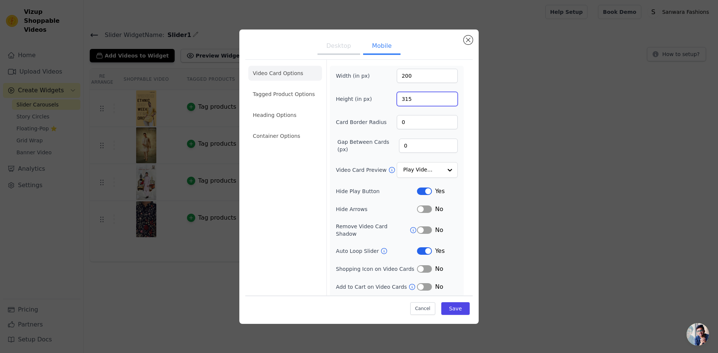
click at [440, 93] on input "315" at bounding box center [427, 99] width 61 height 14
type input "300"
click at [460, 307] on button "Save" at bounding box center [455, 309] width 28 height 13
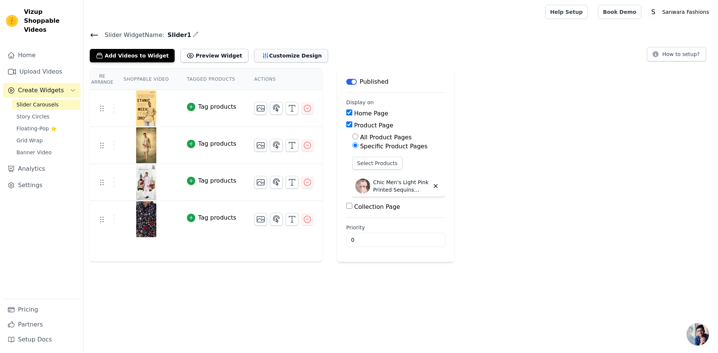
click at [273, 53] on button "Customize Design" at bounding box center [291, 55] width 74 height 13
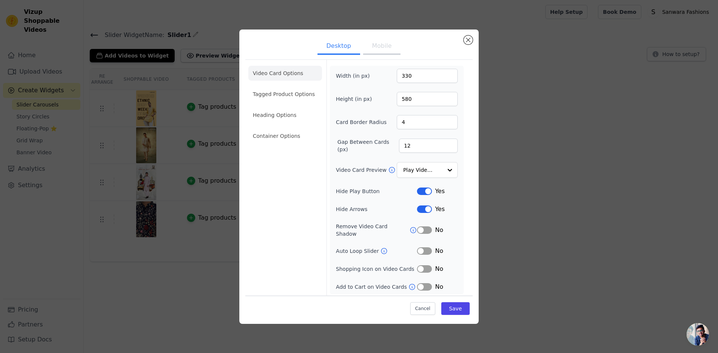
click at [377, 55] on button "Mobile" at bounding box center [381, 47] width 37 height 16
drag, startPoint x: 401, startPoint y: 75, endPoint x: 382, endPoint y: 80, distance: 19.0
click at [382, 80] on div "Width (in px) 200" at bounding box center [397, 76] width 122 height 14
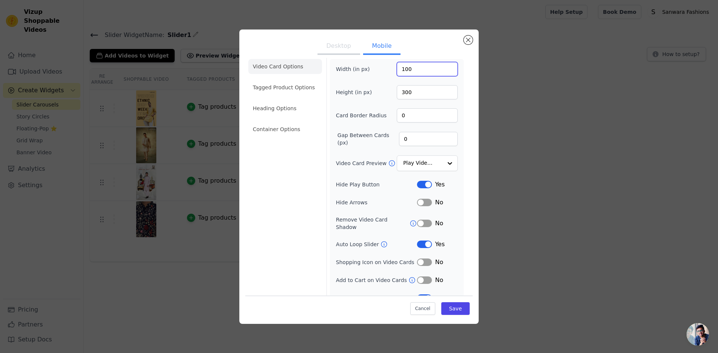
scroll to position [13, 0]
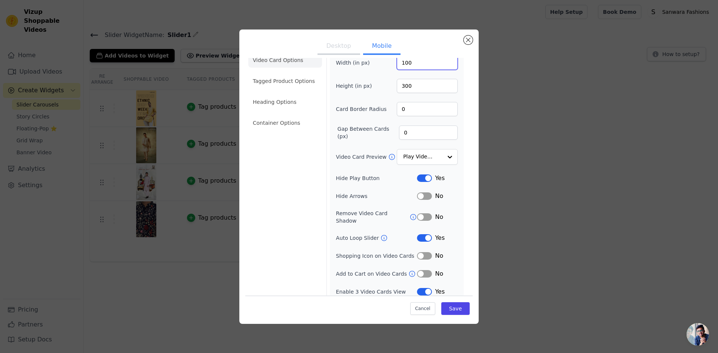
type input "100"
click at [307, 201] on div "Video Card Options Tagged Product Options Heading Options Container Options" at bounding box center [285, 175] width 74 height 256
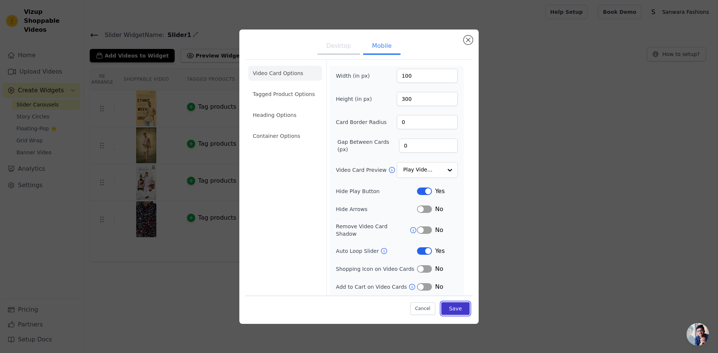
click at [446, 310] on button "Save" at bounding box center [455, 309] width 28 height 13
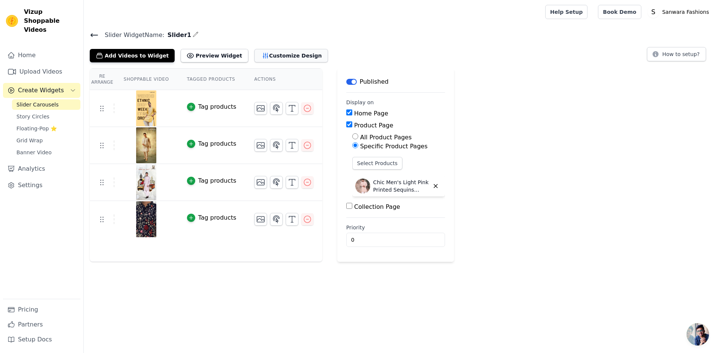
click at [265, 59] on button "Customize Design" at bounding box center [291, 55] width 74 height 13
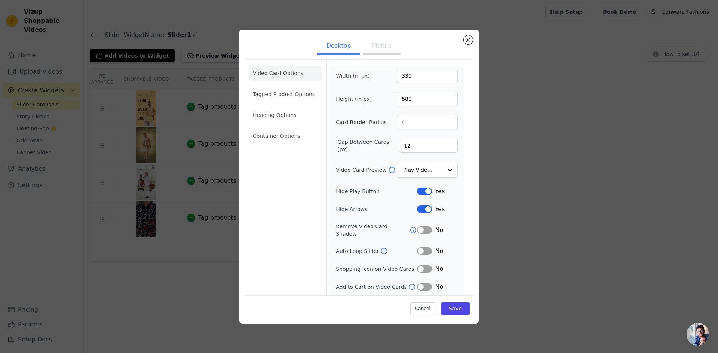
click at [380, 55] on button "Mobile" at bounding box center [381, 47] width 37 height 16
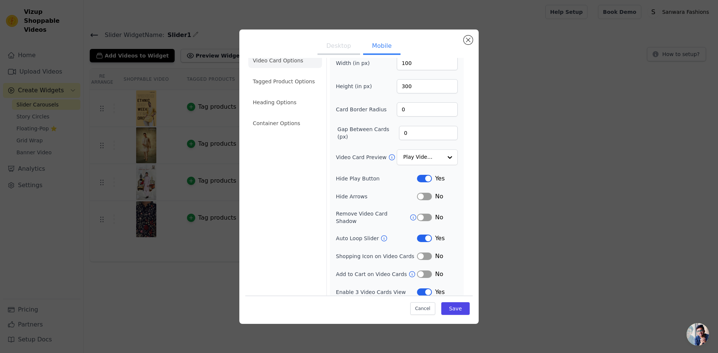
scroll to position [13, 0]
click at [297, 116] on li "Tagged Product Options" at bounding box center [285, 123] width 74 height 15
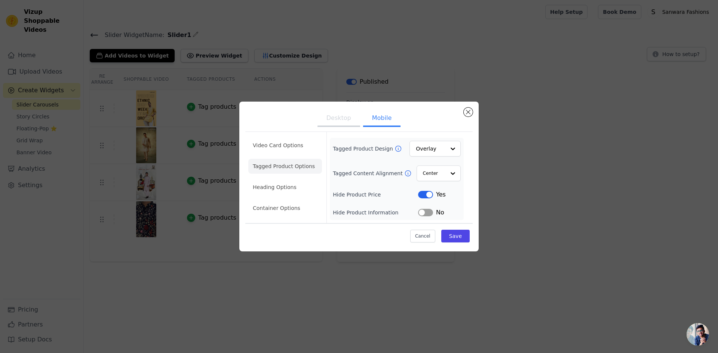
scroll to position [0, 0]
click at [451, 145] on div at bounding box center [452, 148] width 15 height 15
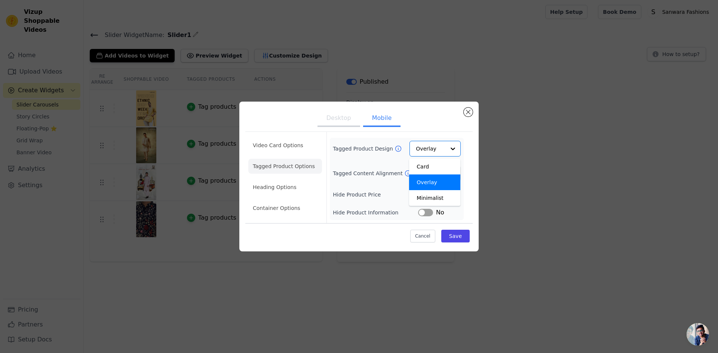
click at [423, 132] on form "Tagged Product Design Card Overlay Minimalist Option Overlay, selected. You are…" at bounding box center [397, 177] width 140 height 91
click at [291, 193] on li "Heading Options" at bounding box center [285, 187] width 74 height 15
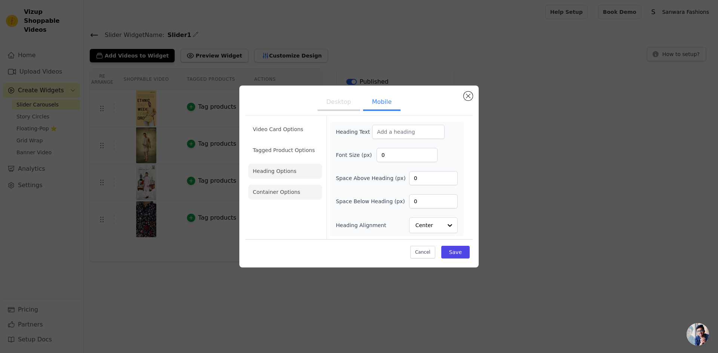
click at [297, 197] on li "Container Options" at bounding box center [285, 192] width 74 height 15
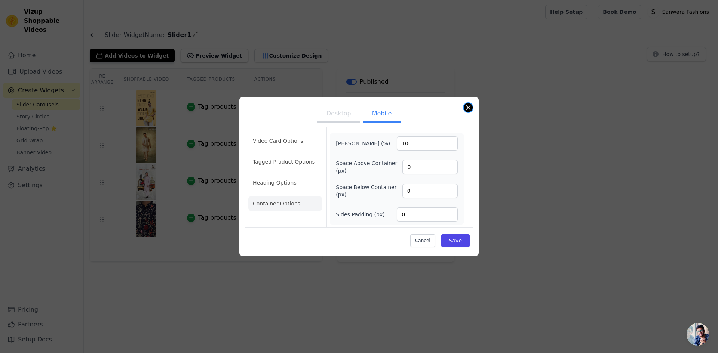
click at [472, 107] on button "Close modal" at bounding box center [468, 107] width 9 height 9
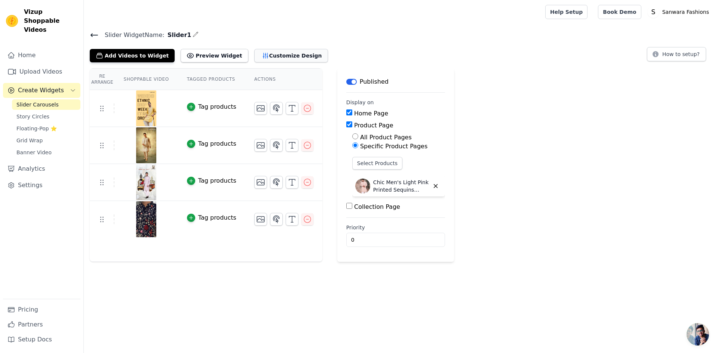
click at [267, 53] on button "Customize Design" at bounding box center [291, 55] width 74 height 13
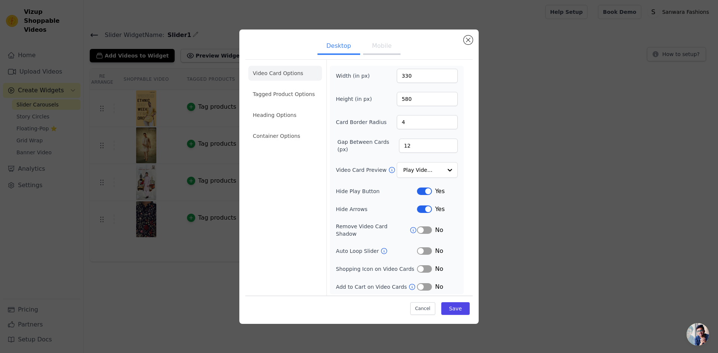
click at [385, 48] on button "Mobile" at bounding box center [381, 47] width 37 height 16
click at [355, 49] on button "Desktop" at bounding box center [339, 47] width 43 height 16
click at [376, 49] on button "Mobile" at bounding box center [381, 47] width 37 height 16
click at [416, 77] on input "100" at bounding box center [427, 76] width 61 height 14
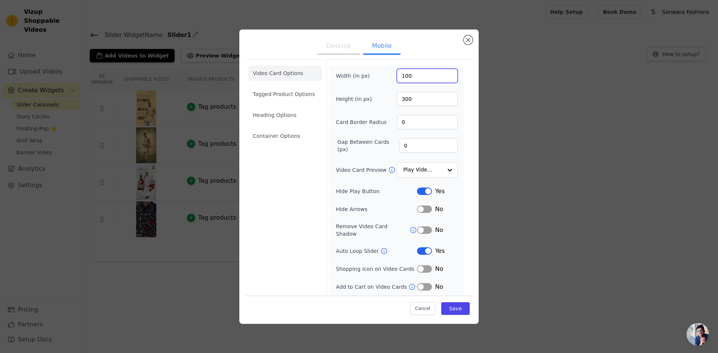
click at [416, 76] on input "100" at bounding box center [427, 76] width 61 height 14
type input "330"
click at [426, 98] on input "300" at bounding box center [427, 99] width 61 height 14
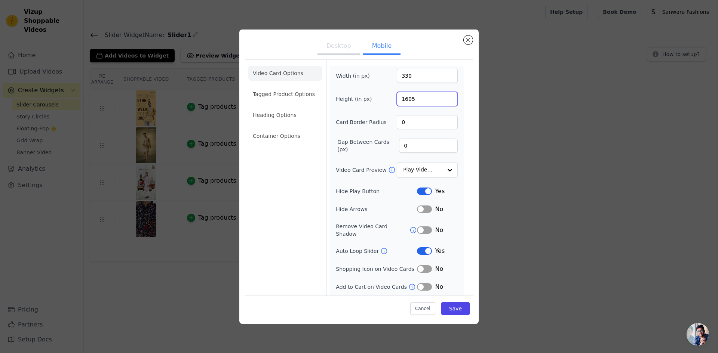
click at [426, 98] on input "1605" at bounding box center [427, 99] width 61 height 14
type input "580"
click at [451, 309] on button "Save" at bounding box center [455, 309] width 28 height 13
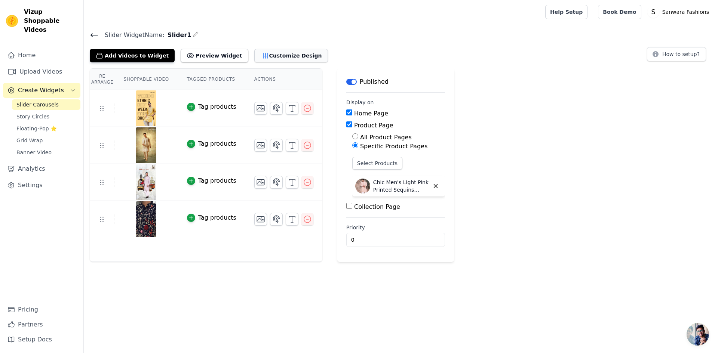
click at [276, 52] on button "Customize Design" at bounding box center [291, 55] width 74 height 13
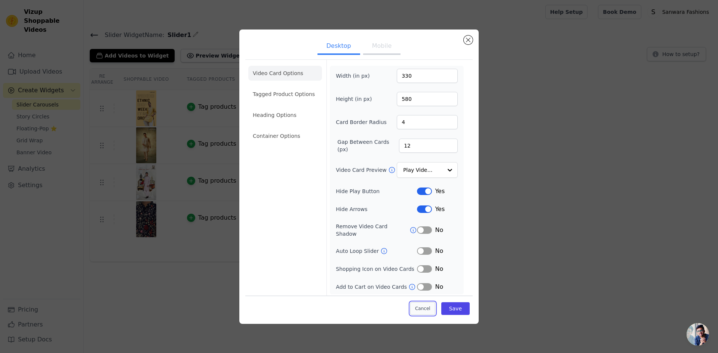
click at [429, 309] on button "Cancel" at bounding box center [422, 309] width 25 height 13
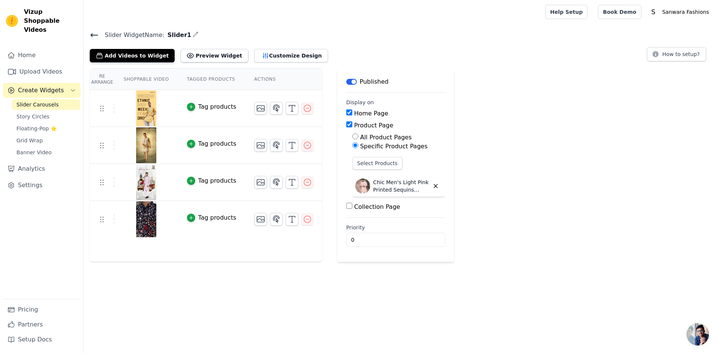
click at [491, 259] on div "Re Arrange Shoppable Video Tagged Products Actions Tag products Tag products Ta…" at bounding box center [401, 165] width 634 height 194
click at [280, 54] on button "Customize Design" at bounding box center [291, 55] width 74 height 13
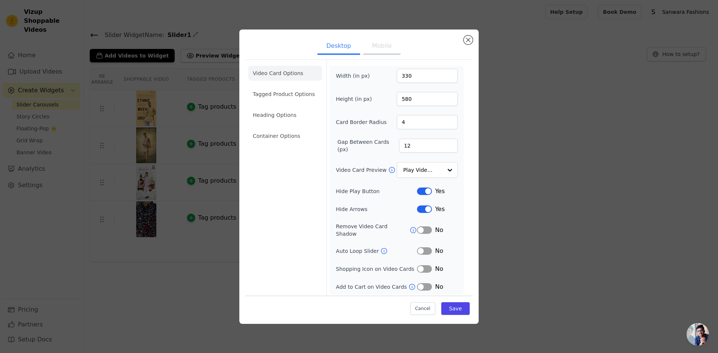
click at [368, 47] on button "Mobile" at bounding box center [381, 47] width 37 height 16
click at [415, 76] on input "330" at bounding box center [427, 76] width 61 height 14
click at [346, 52] on button "Desktop" at bounding box center [339, 47] width 43 height 16
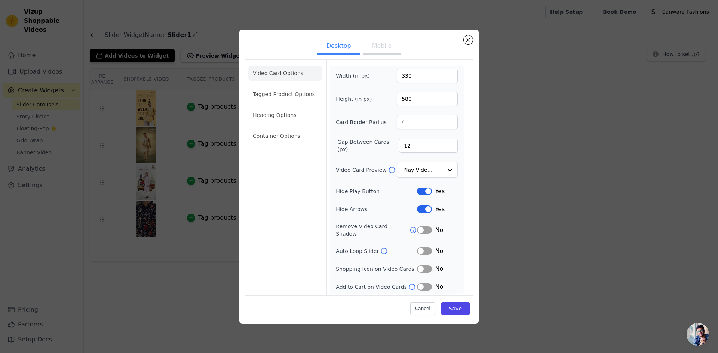
click at [373, 50] on button "Mobile" at bounding box center [381, 47] width 37 height 16
click at [415, 76] on input "330" at bounding box center [427, 76] width 61 height 14
click at [402, 76] on input "330" at bounding box center [427, 76] width 61 height 14
type input "500"
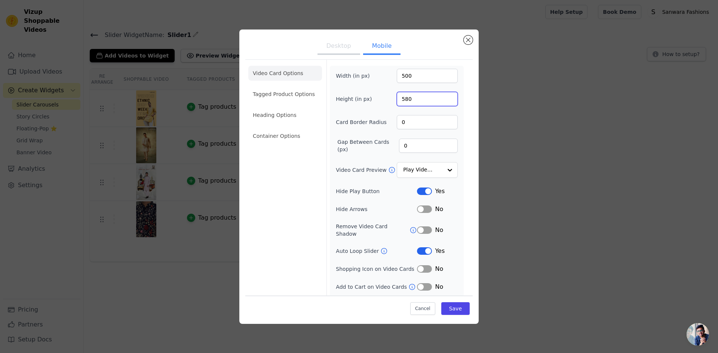
click at [404, 99] on input "580" at bounding box center [427, 99] width 61 height 14
type input "300"
click at [453, 309] on button "Save" at bounding box center [455, 309] width 28 height 13
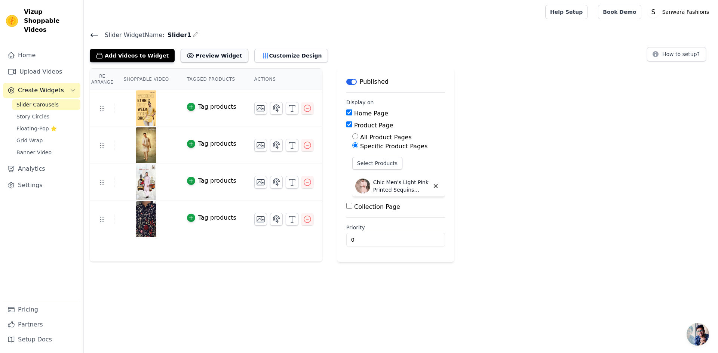
click at [206, 52] on button "Preview Widget" at bounding box center [214, 55] width 67 height 13
click at [288, 48] on div "Add Videos to Widget Preview Widget Customize Design" at bounding box center [212, 54] width 244 height 16
click at [346, 125] on input "Product Page" at bounding box center [349, 125] width 6 height 6
checkbox input "false"
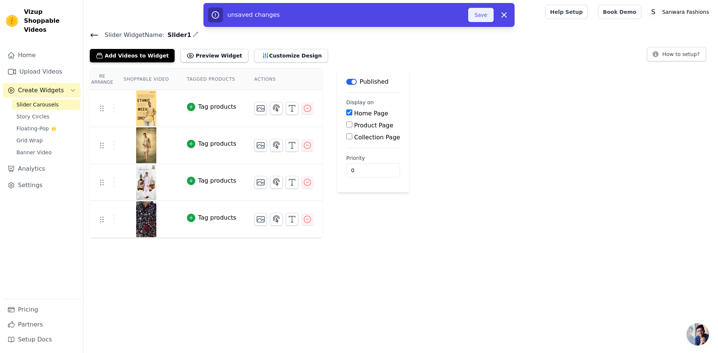
click at [477, 18] on button "Save" at bounding box center [480, 15] width 25 height 14
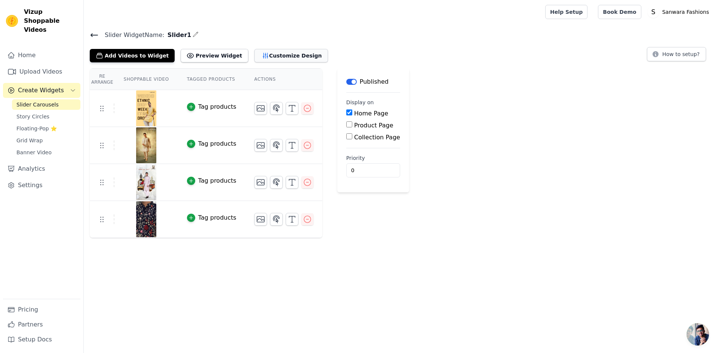
click at [257, 52] on button "Customize Design" at bounding box center [291, 55] width 74 height 13
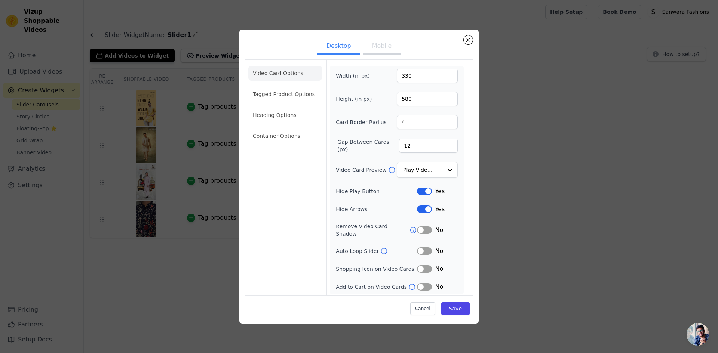
click at [384, 50] on button "Mobile" at bounding box center [381, 47] width 37 height 16
click at [422, 170] on input "Video Card Preview" at bounding box center [423, 170] width 39 height 15
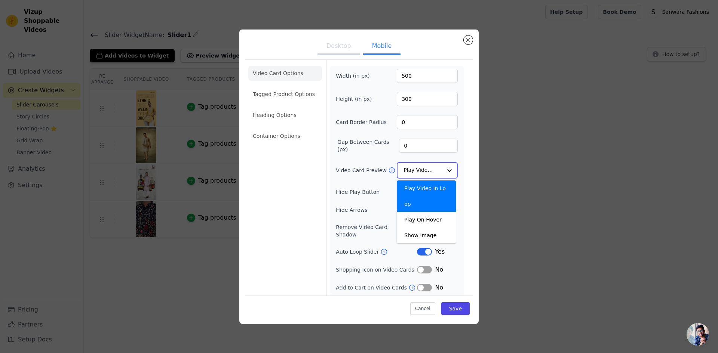
click at [422, 170] on input "Video Card Preview" at bounding box center [423, 170] width 39 height 15
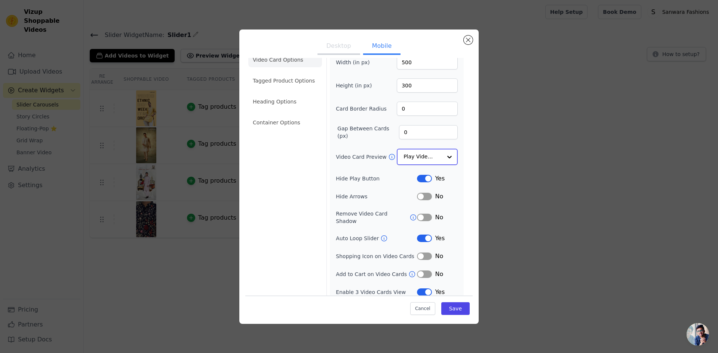
scroll to position [14, 0]
click at [435, 160] on input "Video Card Preview" at bounding box center [423, 156] width 39 height 15
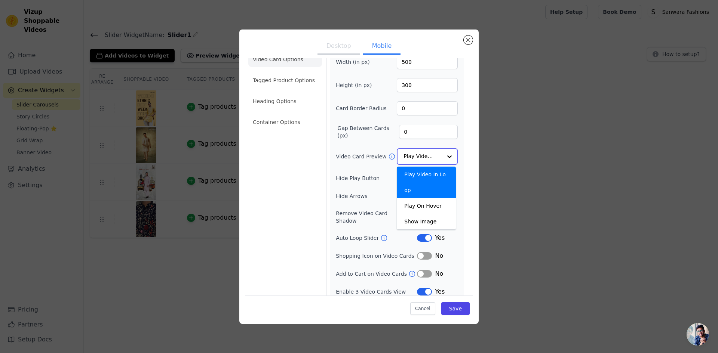
click at [435, 160] on input "Video Card Preview" at bounding box center [423, 156] width 39 height 15
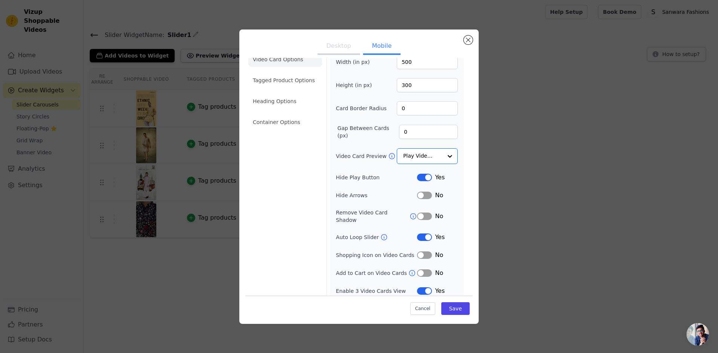
scroll to position [13, 0]
click at [425, 288] on button "Label" at bounding box center [424, 291] width 15 height 7
click at [447, 304] on button "Save" at bounding box center [455, 309] width 28 height 13
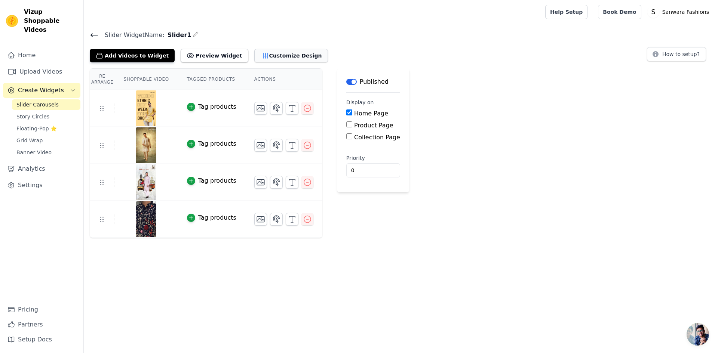
click at [271, 55] on button "Customize Design" at bounding box center [291, 55] width 74 height 13
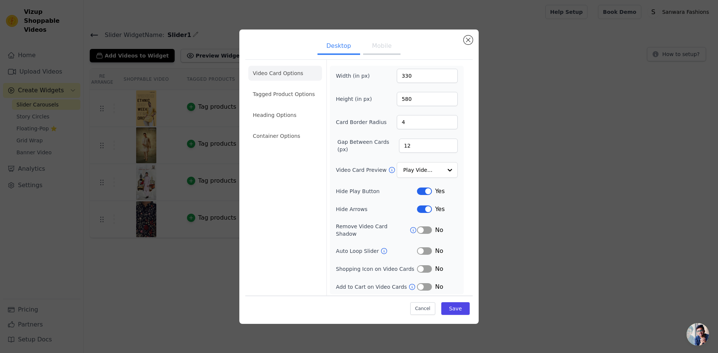
click at [377, 54] on button "Mobile" at bounding box center [381, 47] width 37 height 16
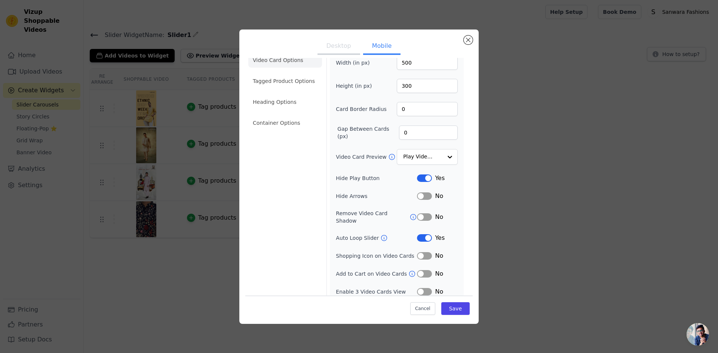
scroll to position [0, 0]
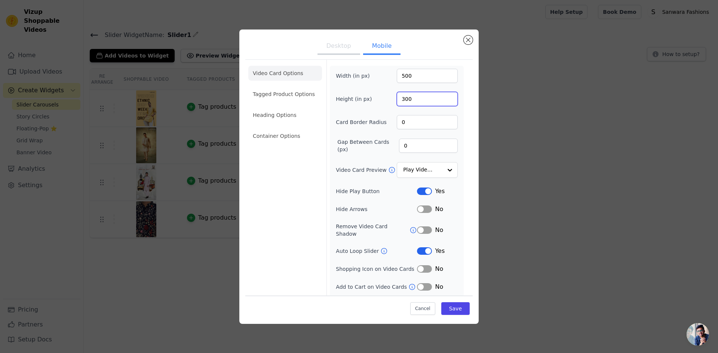
click at [405, 99] on input "300" at bounding box center [427, 99] width 61 height 14
type input "500"
click at [454, 312] on button "Save" at bounding box center [455, 309] width 28 height 13
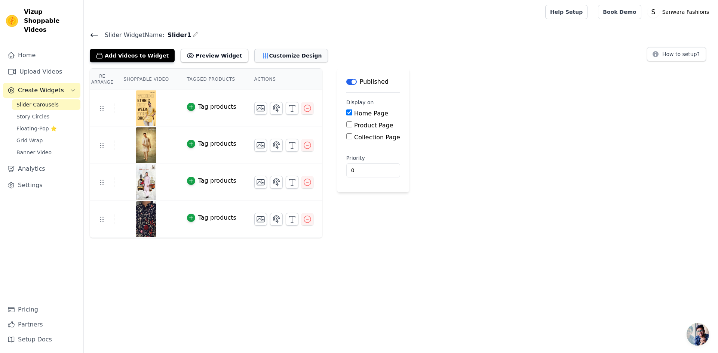
click at [275, 51] on button "Customize Design" at bounding box center [291, 55] width 74 height 13
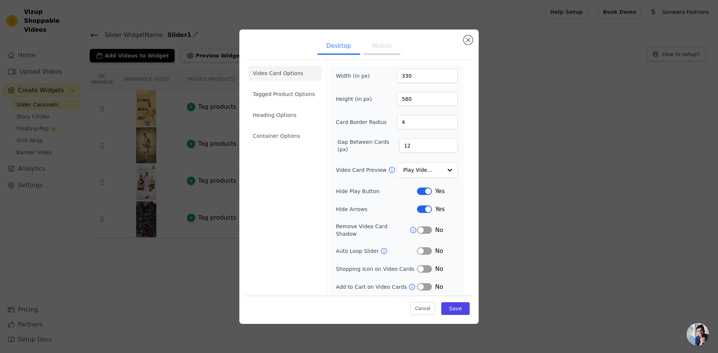
click at [387, 52] on button "Mobile" at bounding box center [381, 47] width 37 height 16
click at [402, 77] on input "500" at bounding box center [427, 76] width 61 height 14
type input "165"
click at [404, 97] on input "500" at bounding box center [427, 99] width 61 height 14
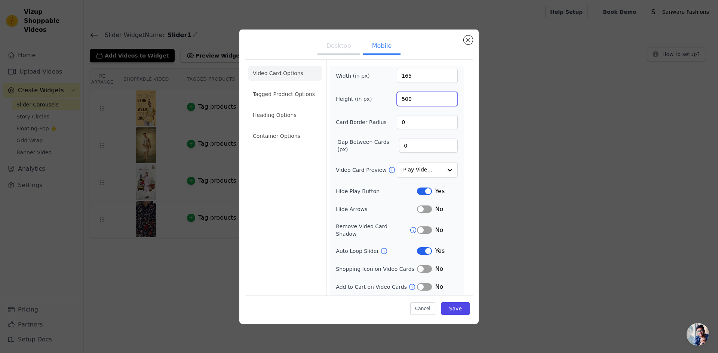
click at [404, 97] on input "500" at bounding box center [427, 99] width 61 height 14
type input "285"
click at [458, 308] on button "Save" at bounding box center [455, 309] width 28 height 13
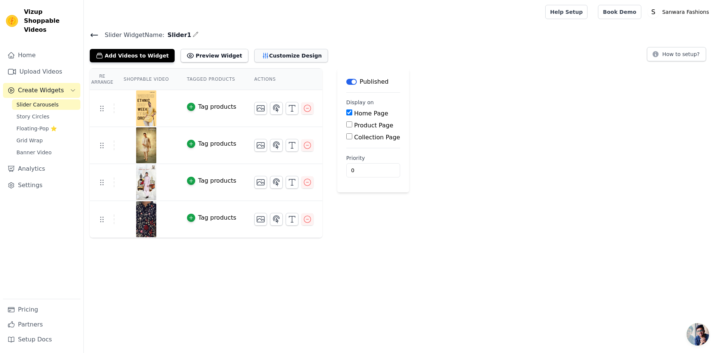
click at [270, 57] on button "Customize Design" at bounding box center [291, 55] width 74 height 13
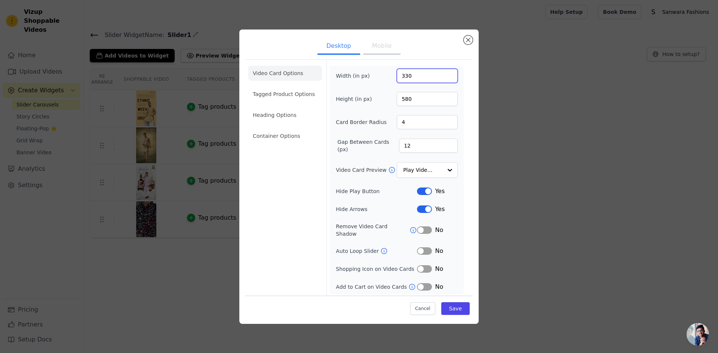
click at [408, 80] on input "330" at bounding box center [427, 76] width 61 height 14
click at [389, 53] on button "Mobile" at bounding box center [381, 47] width 37 height 16
click at [407, 76] on input "165" at bounding box center [427, 76] width 61 height 14
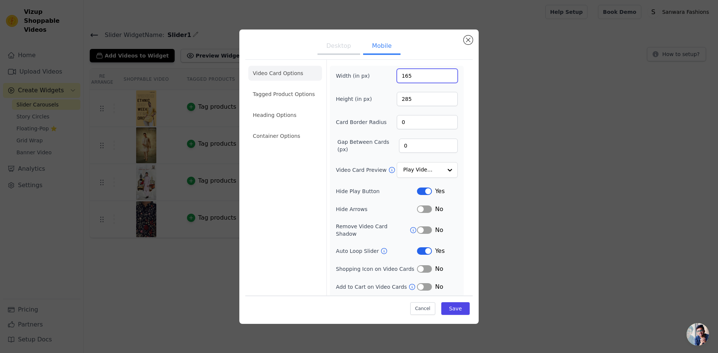
click at [407, 76] on input "165" at bounding box center [427, 76] width 61 height 14
type input "500"
click at [407, 104] on input "285" at bounding box center [427, 99] width 61 height 14
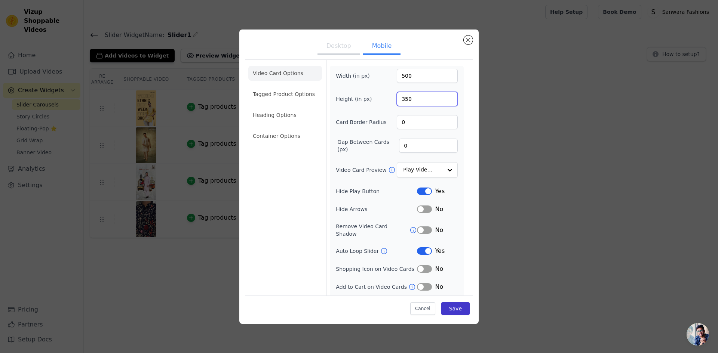
type input "350"
click at [453, 311] on button "Save" at bounding box center [455, 309] width 28 height 13
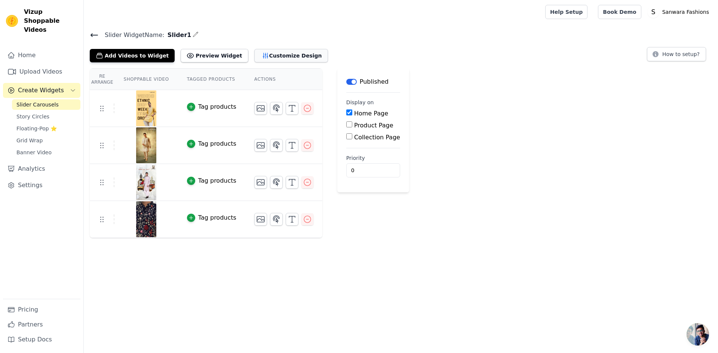
click at [266, 55] on button "Customize Design" at bounding box center [291, 55] width 74 height 13
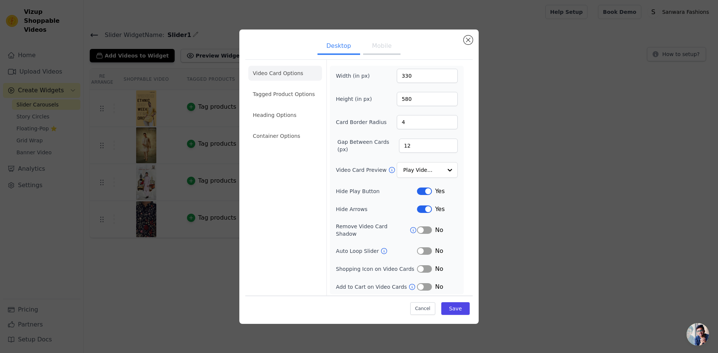
click at [389, 51] on button "Mobile" at bounding box center [381, 47] width 37 height 16
click at [403, 102] on input "350" at bounding box center [427, 99] width 61 height 14
click at [402, 97] on input "500" at bounding box center [427, 99] width 61 height 14
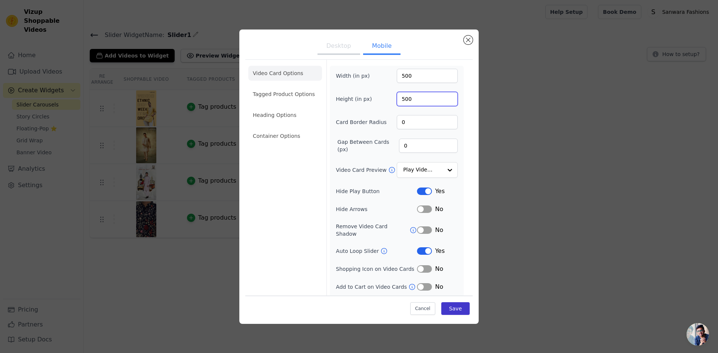
type input "500"
click at [450, 304] on button "Save" at bounding box center [455, 309] width 28 height 13
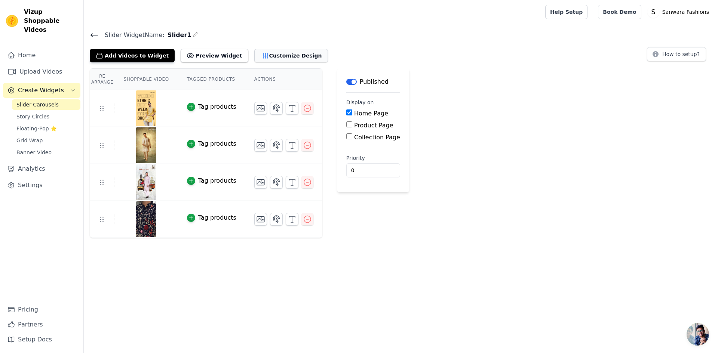
click at [284, 53] on button "Customize Design" at bounding box center [291, 55] width 74 height 13
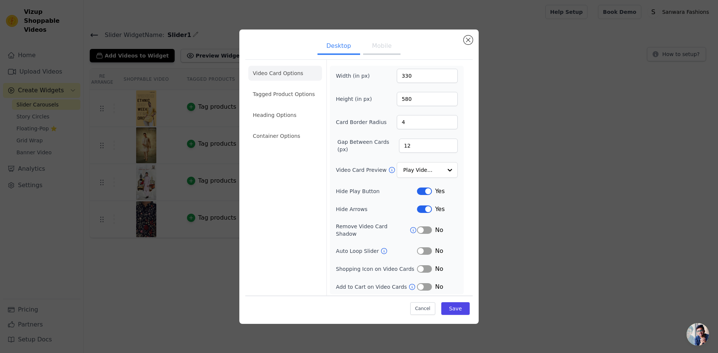
click at [380, 53] on button "Mobile" at bounding box center [381, 47] width 37 height 16
click at [402, 79] on input "500" at bounding box center [427, 76] width 61 height 14
type input "400"
click at [457, 306] on button "Save" at bounding box center [455, 309] width 28 height 13
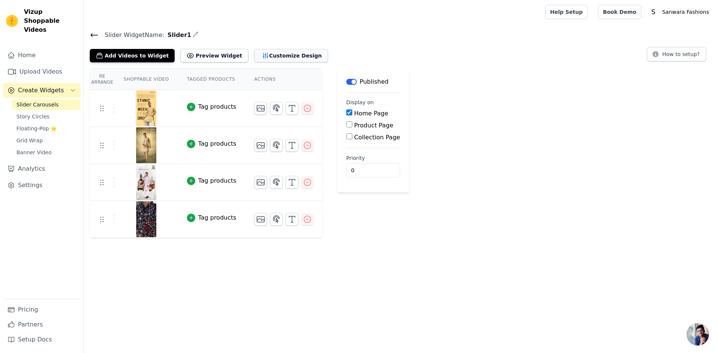
click at [275, 58] on button "Customize Design" at bounding box center [291, 55] width 74 height 13
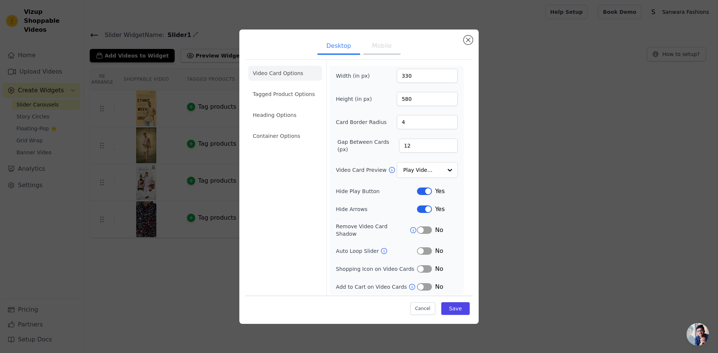
click at [395, 55] on button "Mobile" at bounding box center [381, 47] width 37 height 16
click at [404, 101] on input "500" at bounding box center [427, 99] width 61 height 14
type input "350"
click at [454, 309] on button "Save" at bounding box center [455, 309] width 28 height 13
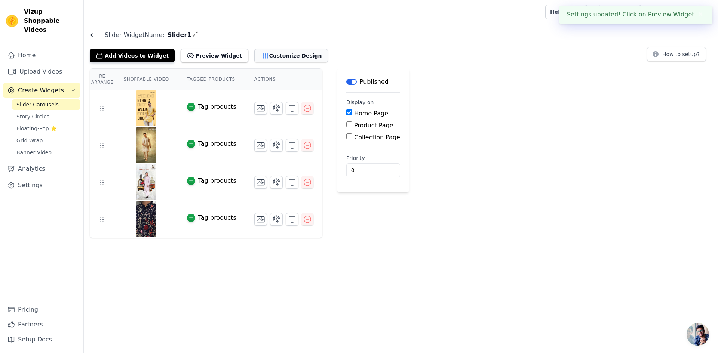
click at [271, 58] on button "Customize Design" at bounding box center [291, 55] width 74 height 13
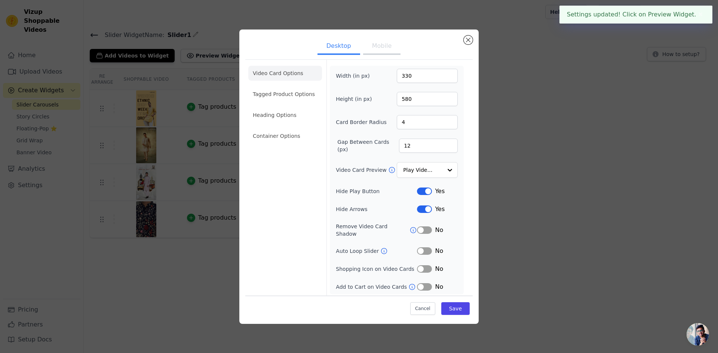
click at [383, 51] on button "Mobile" at bounding box center [381, 47] width 37 height 16
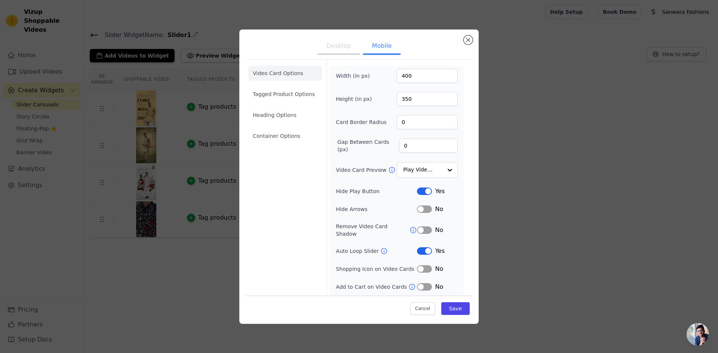
click at [353, 51] on button "Desktop" at bounding box center [339, 47] width 43 height 16
click at [371, 48] on button "Mobile" at bounding box center [381, 47] width 37 height 16
click at [405, 77] on input "400" at bounding box center [427, 76] width 61 height 14
type input "350"
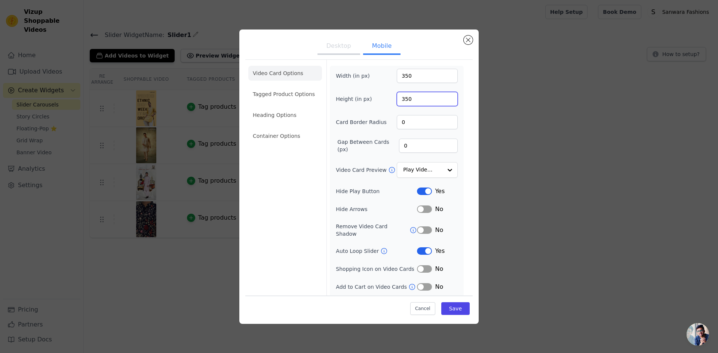
click at [402, 101] on input "350" at bounding box center [427, 99] width 61 height 14
click at [450, 312] on button "Save" at bounding box center [455, 309] width 28 height 13
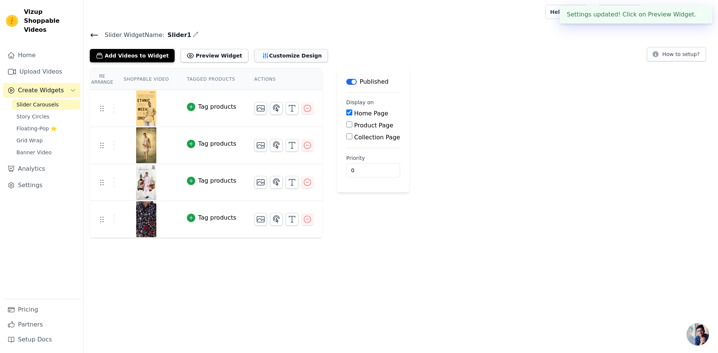
click at [264, 58] on button "Customize Design" at bounding box center [291, 55] width 74 height 13
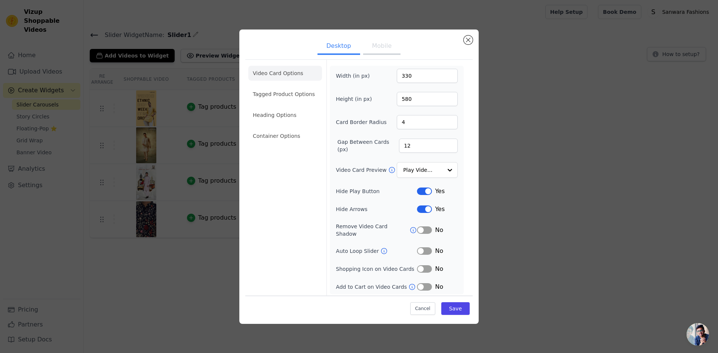
click at [383, 54] on button "Mobile" at bounding box center [381, 47] width 37 height 16
click at [455, 310] on button "Save" at bounding box center [455, 309] width 28 height 13
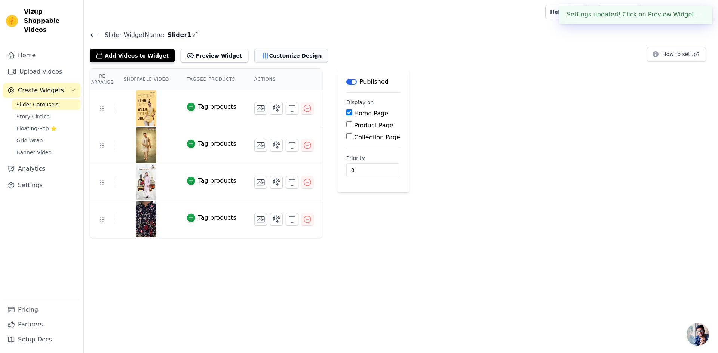
click at [270, 54] on button "Customize Design" at bounding box center [291, 55] width 74 height 13
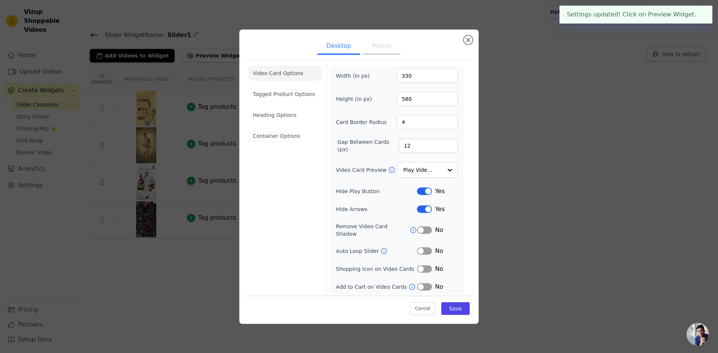
click at [391, 54] on button "Mobile" at bounding box center [381, 47] width 37 height 16
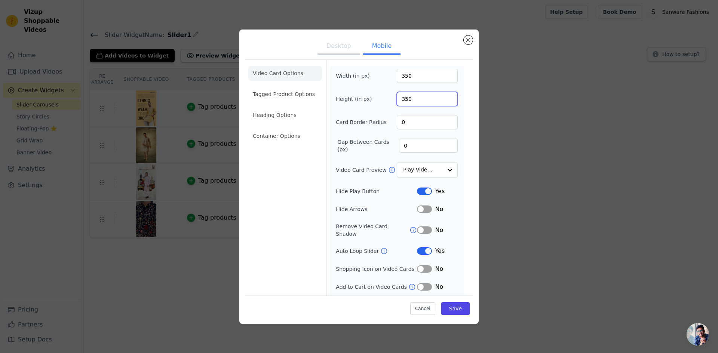
click at [405, 100] on input "350" at bounding box center [427, 99] width 61 height 14
type input "415"
click at [454, 306] on button "Save" at bounding box center [455, 309] width 28 height 13
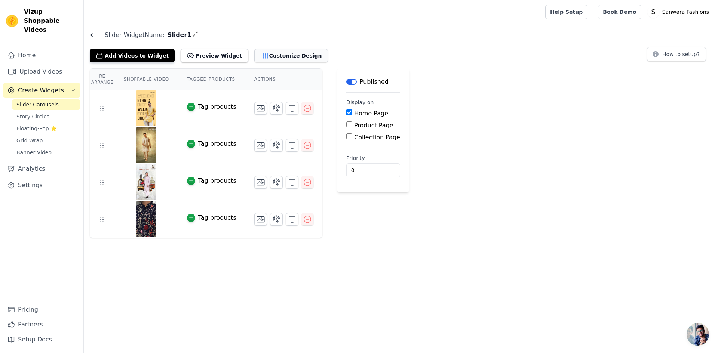
click at [266, 54] on button "Customize Design" at bounding box center [291, 55] width 74 height 13
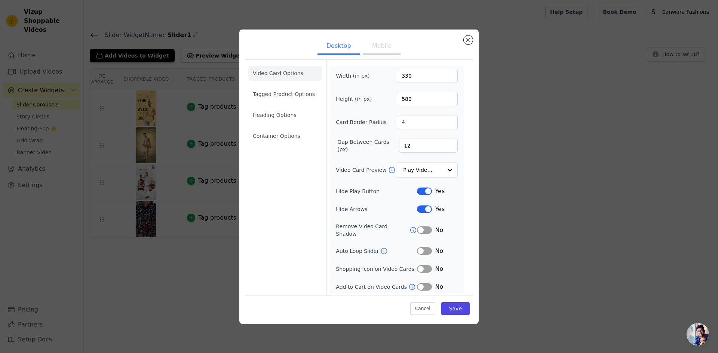
click at [382, 50] on button "Mobile" at bounding box center [381, 47] width 37 height 16
click at [402, 100] on input "415" at bounding box center [427, 99] width 61 height 14
type input "550"
click at [448, 304] on button "Save" at bounding box center [455, 309] width 28 height 13
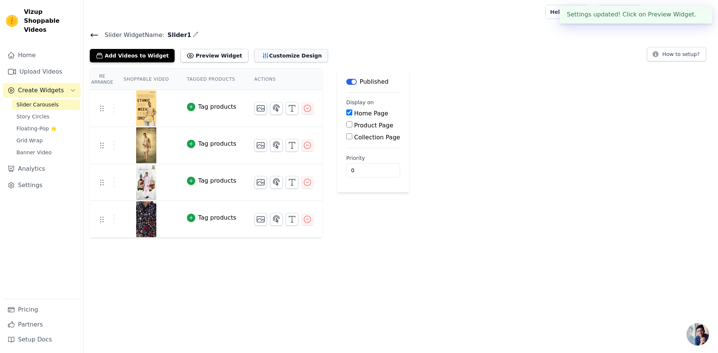
click at [279, 56] on button "Customize Design" at bounding box center [291, 55] width 74 height 13
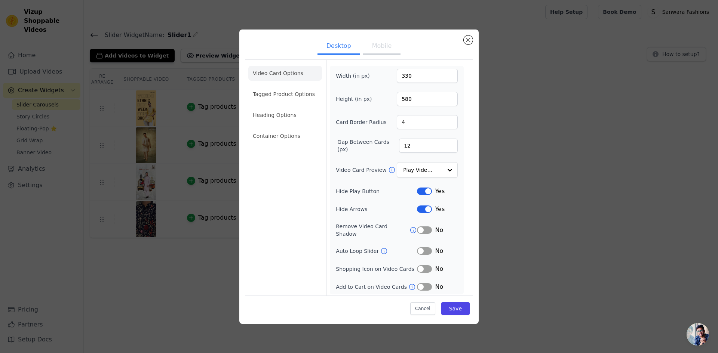
click at [380, 46] on button "Mobile" at bounding box center [381, 47] width 37 height 16
click at [405, 97] on input "550" at bounding box center [427, 99] width 61 height 14
type input "600"
click at [448, 307] on button "Save" at bounding box center [455, 309] width 28 height 13
